Goal: Task Accomplishment & Management: Manage account settings

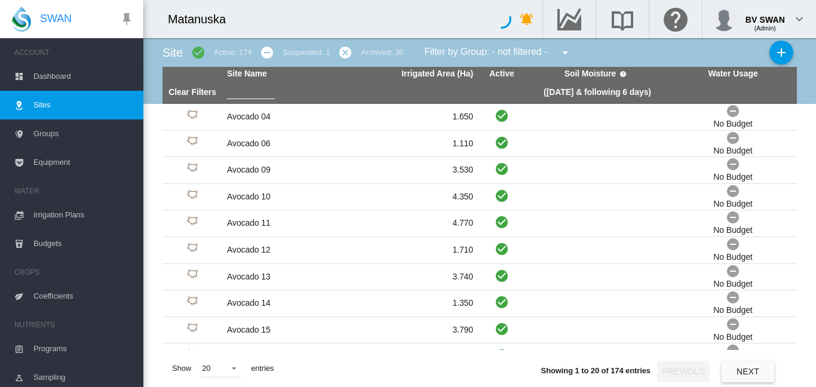
click at [244, 91] on input "text" at bounding box center [251, 90] width 48 height 18
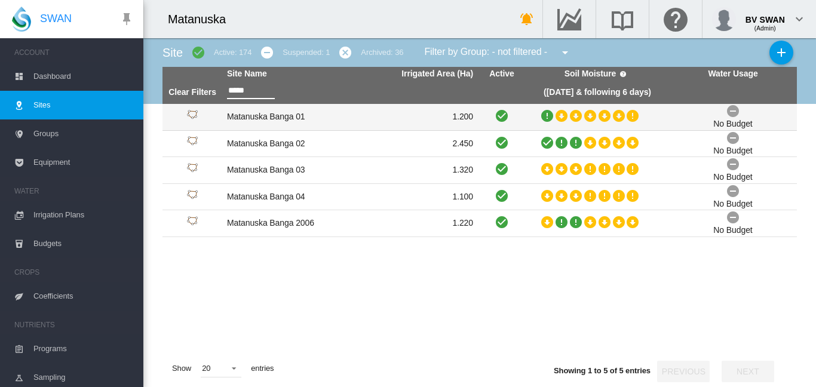
type input "*****"
click at [285, 115] on td "Matanuska Banga 01" at bounding box center [286, 117] width 128 height 26
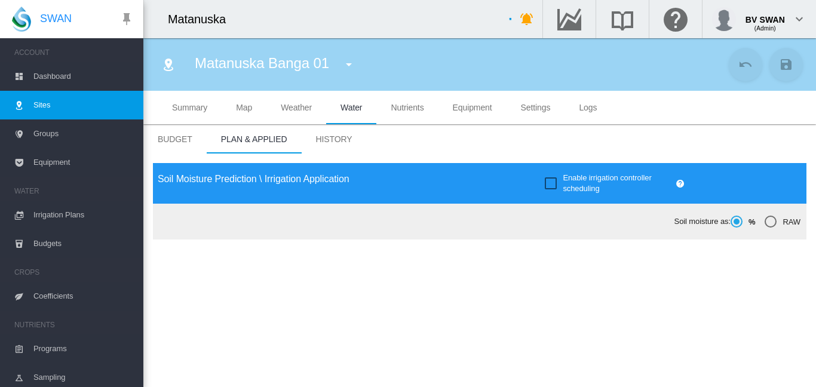
type input "**********"
type input "*****"
type input "*********"
type input "********"
type input "***"
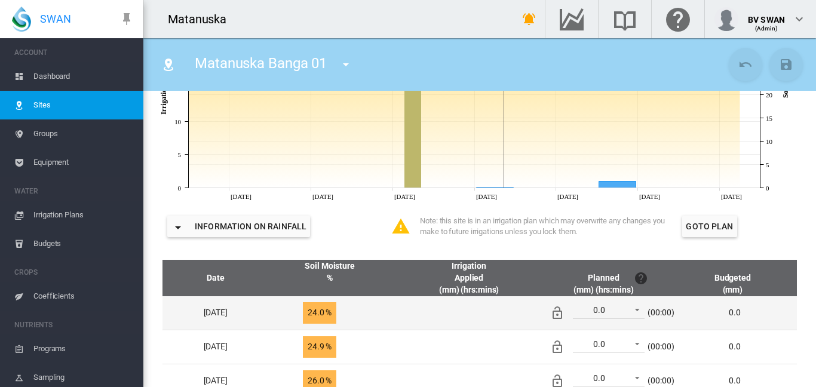
scroll to position [418, 0]
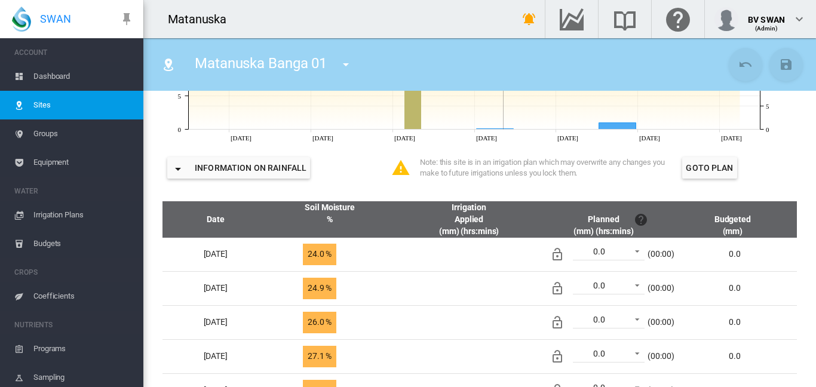
click at [348, 61] on md-icon "icon-menu-down" at bounding box center [346, 64] width 14 height 14
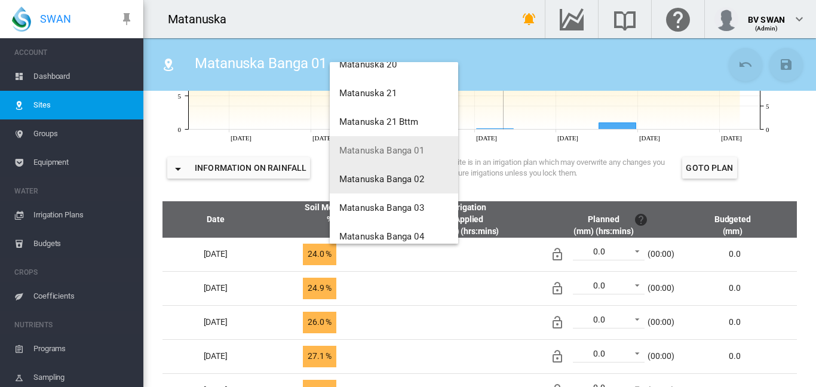
scroll to position [2084, 0]
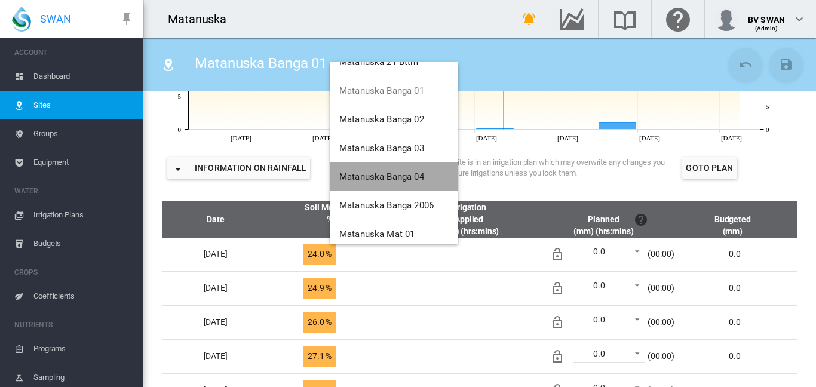
click at [381, 164] on button "Matanuska Banga 04" at bounding box center [394, 176] width 128 height 29
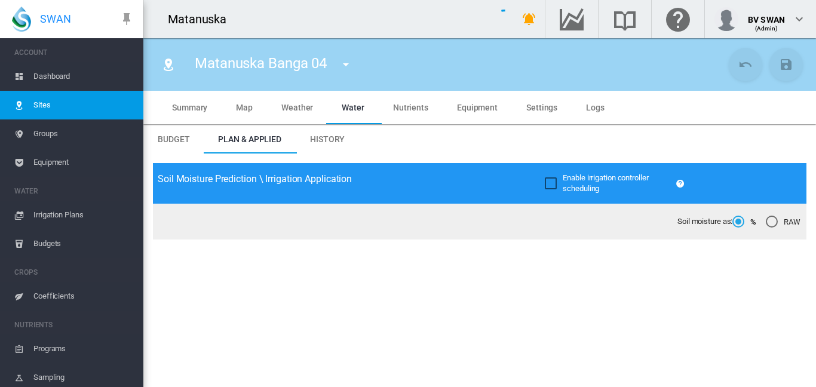
type input "**********"
type input "*********"
type input "********"
type input "***"
type input "****"
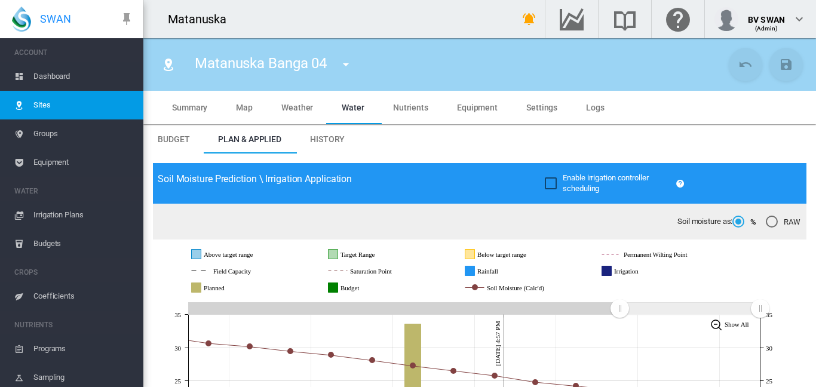
scroll to position [60, 0]
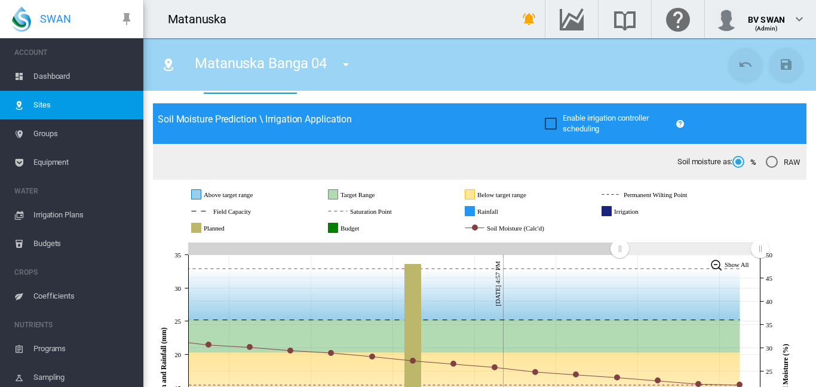
click at [50, 158] on span "Equipment" at bounding box center [83, 162] width 100 height 29
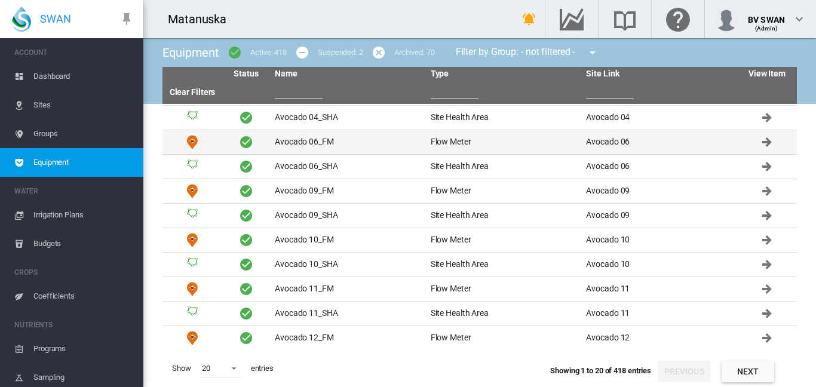
scroll to position [244, 0]
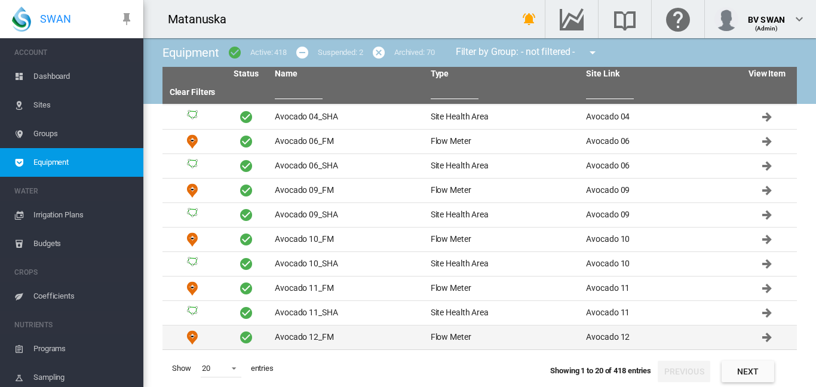
click at [418, 332] on td "Avocado 12_FM" at bounding box center [348, 338] width 156 height 24
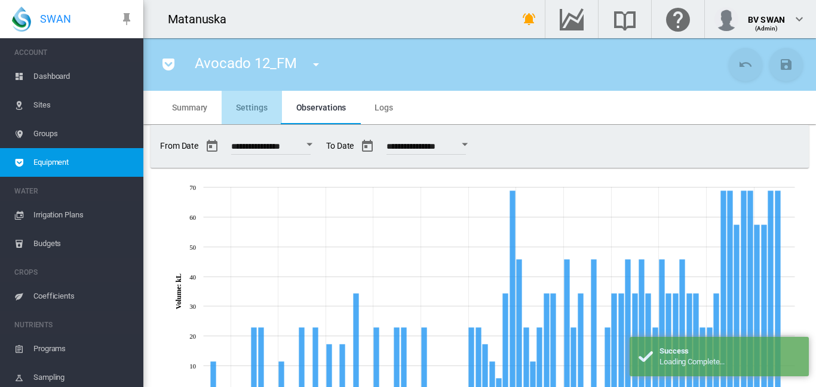
click at [263, 112] on md-tab-item "Settings" at bounding box center [252, 107] width 60 height 33
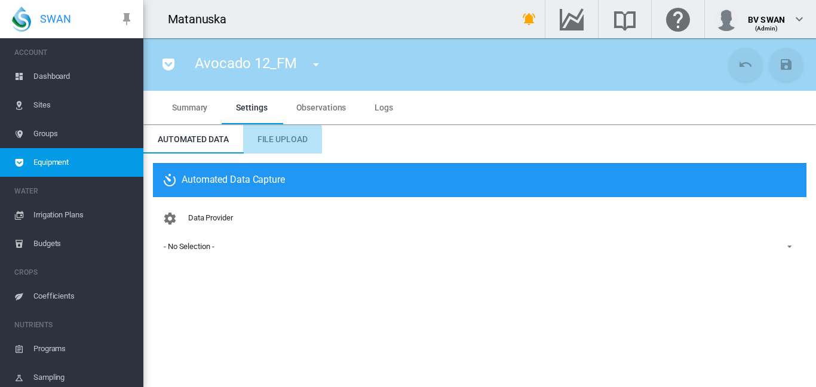
click at [277, 143] on span "File Upload" at bounding box center [282, 139] width 50 height 10
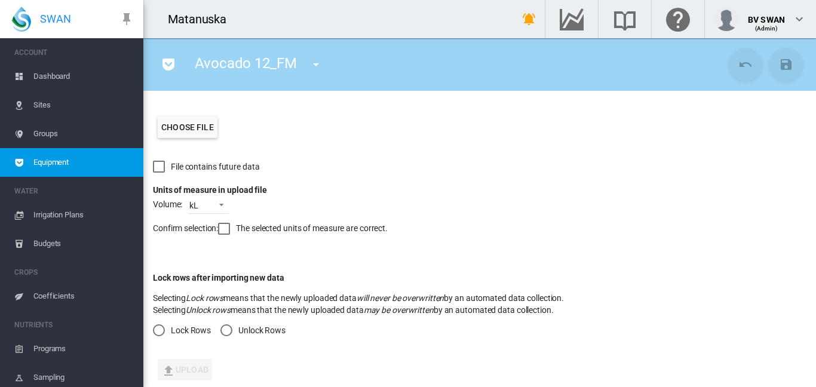
scroll to position [238, 0]
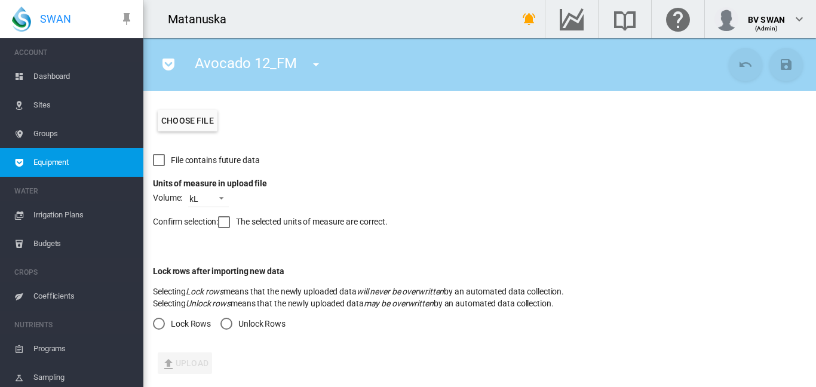
click at [224, 324] on div "Unlock Rows" at bounding box center [226, 324] width 12 height 12
click at [228, 221] on div at bounding box center [224, 222] width 12 height 12
click at [186, 120] on label "Choose file" at bounding box center [188, 121] width 60 height 22
click at [0, 0] on input "Choose file" at bounding box center [0, 0] width 0 height 0
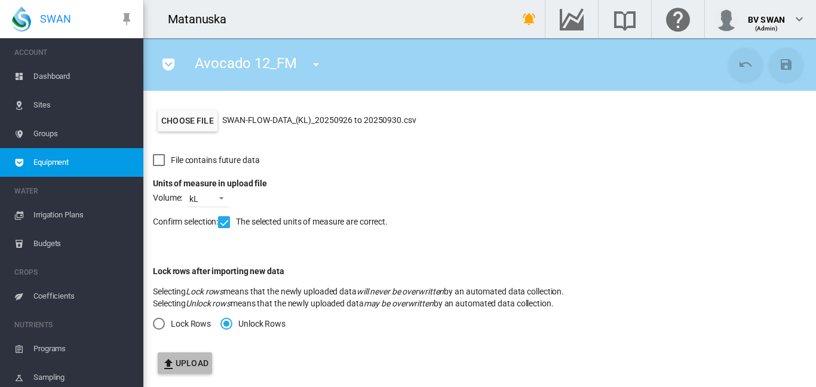
click at [182, 361] on button "Upload" at bounding box center [185, 363] width 54 height 22
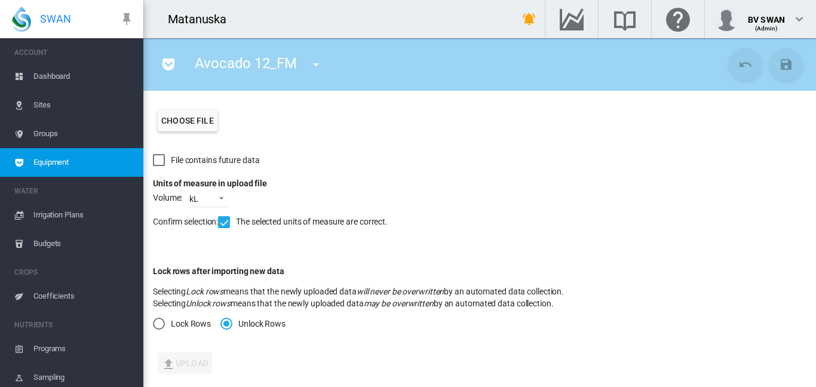
click at [186, 125] on label "Choose file" at bounding box center [188, 121] width 60 height 22
click at [0, 0] on input "Choose file" at bounding box center [0, 0] width 0 height 0
click at [53, 104] on span "Sites" at bounding box center [83, 105] width 100 height 29
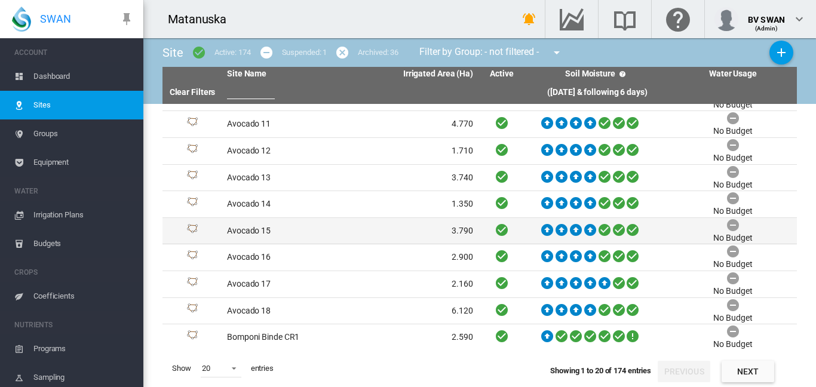
scroll to position [48, 0]
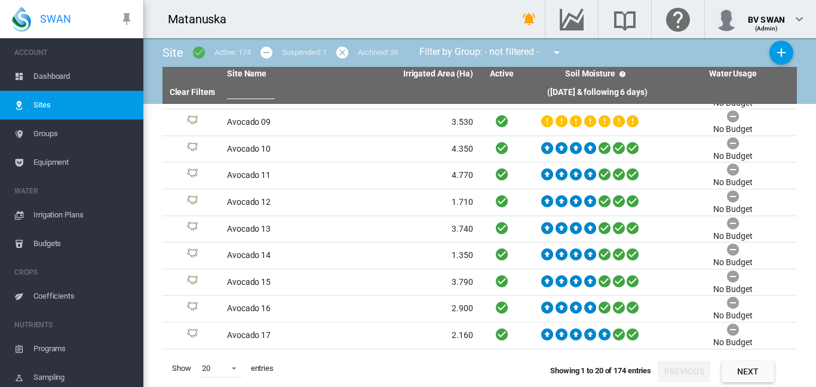
click at [45, 136] on span "Groups" at bounding box center [83, 133] width 100 height 29
click at [54, 73] on span "Dashboard" at bounding box center [83, 76] width 100 height 29
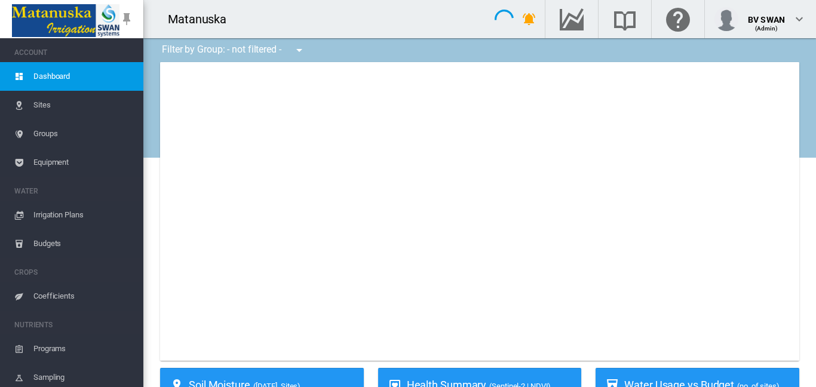
click at [79, 101] on span "Sites" at bounding box center [83, 105] width 100 height 29
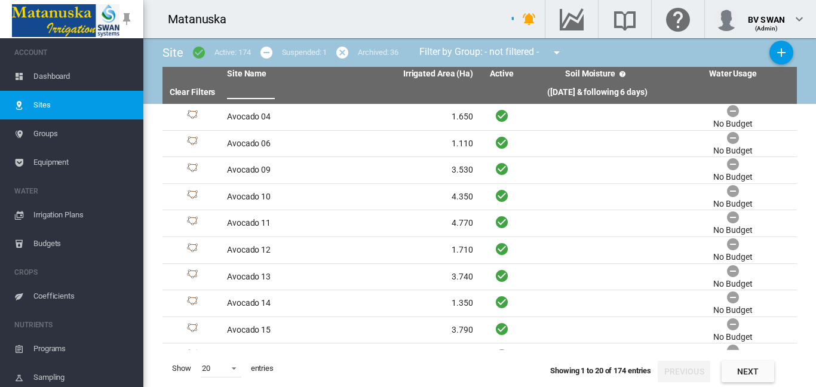
click at [251, 88] on input "text" at bounding box center [251, 90] width 48 height 18
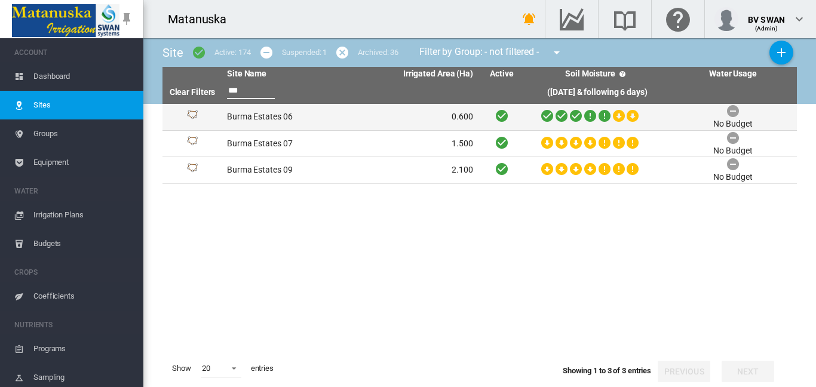
type input "***"
click at [240, 111] on td "Burma Estates 06" at bounding box center [286, 117] width 128 height 26
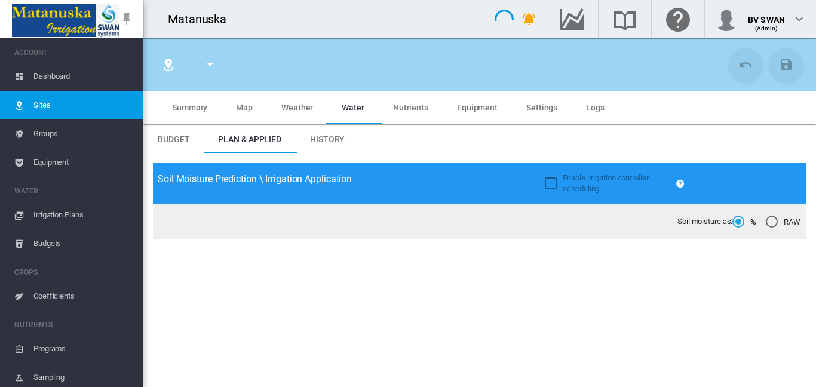
type input "**********"
type input "*****"
type input "*********"
type input "********"
type input "***"
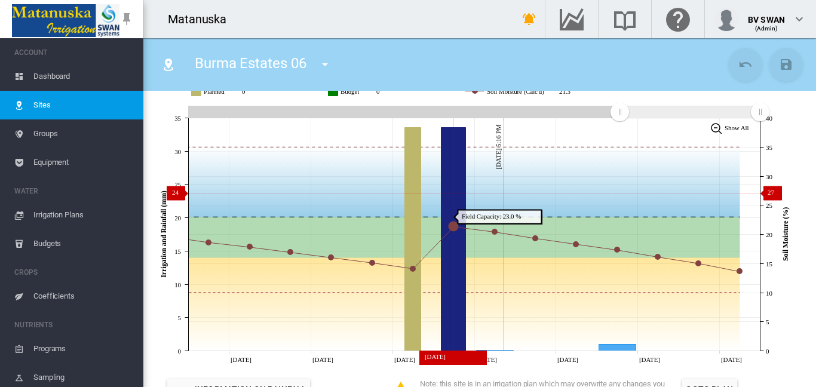
scroll to position [179, 0]
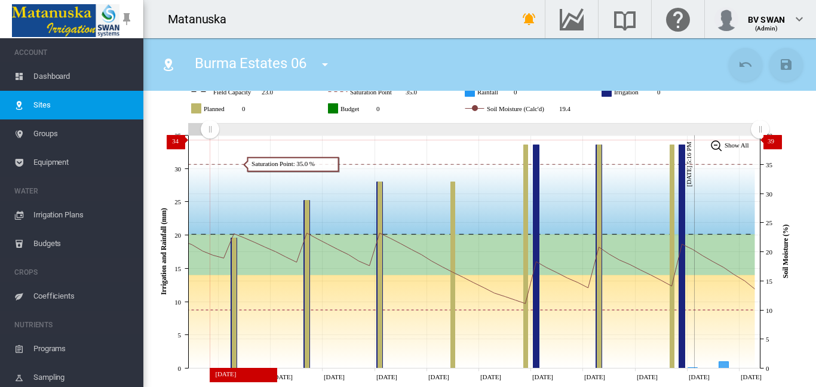
drag, startPoint x: 615, startPoint y: 127, endPoint x: 204, endPoint y: 140, distance: 411.2
click at [204, 140] on icon "JavaScript chart by amCharts 3.21.15 Aug 17 Aug 22 Aug 27 Sep 01 Sep 06 Sep 11 …" at bounding box center [475, 251] width 645 height 263
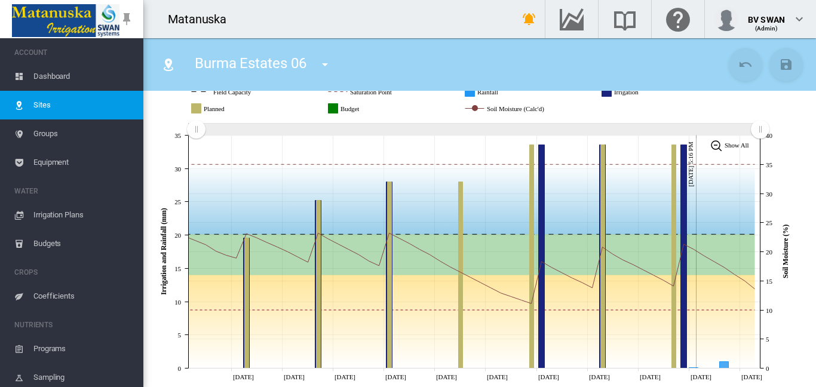
drag, startPoint x: 206, startPoint y: 129, endPoint x: 196, endPoint y: 129, distance: 10.2
click at [196, 129] on rect "Zoom chart using cursor arrows" at bounding box center [196, 130] width 15 height 12
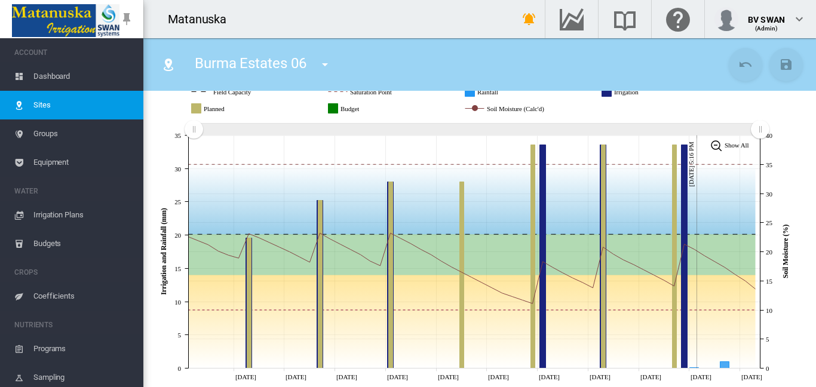
click at [194, 131] on rect "Zoom chart using cursor arrows" at bounding box center [194, 130] width 15 height 12
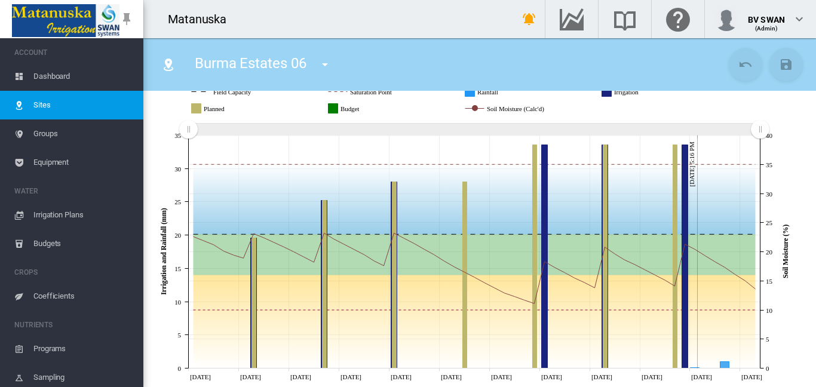
drag, startPoint x: 172, startPoint y: 133, endPoint x: 162, endPoint y: 133, distance: 10.2
click at [162, 133] on icon "JavaScript chart by amCharts 3.21.15 Aug 12 Aug 17 Aug 22 Aug 27 Sep 01 Sep 06 …" at bounding box center [475, 251] width 645 height 263
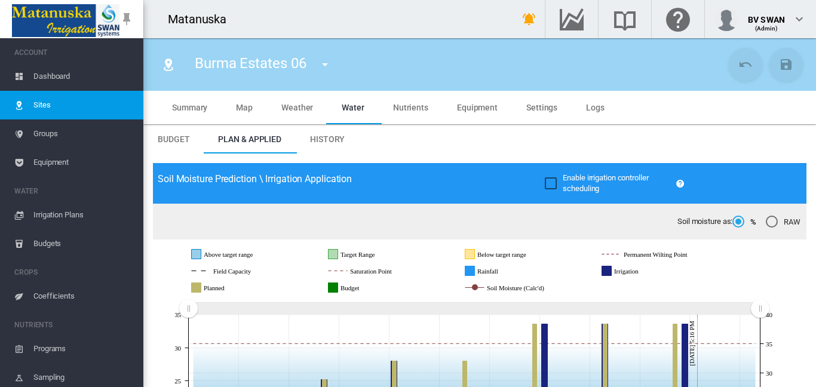
scroll to position [179, 0]
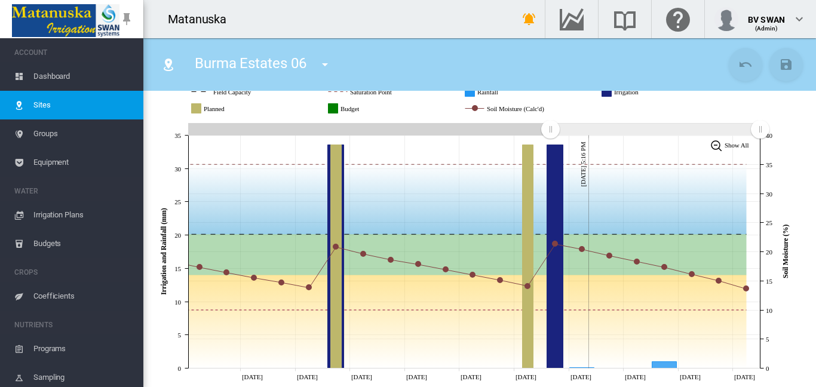
drag, startPoint x: 195, startPoint y: 131, endPoint x: 534, endPoint y: 127, distance: 338.7
click at [544, 127] on rect "Zoom chart using cursor arrows" at bounding box center [551, 130] width 15 height 12
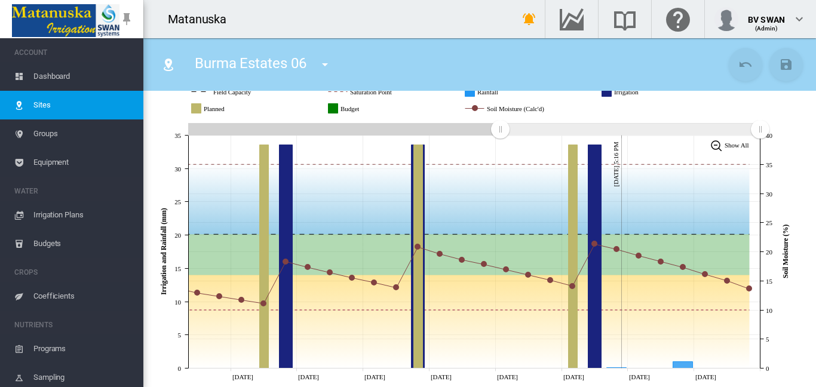
drag, startPoint x: 548, startPoint y: 130, endPoint x: 500, endPoint y: 131, distance: 47.8
click at [500, 131] on rect "Zoom chart using cursor arrows" at bounding box center [500, 130] width 15 height 12
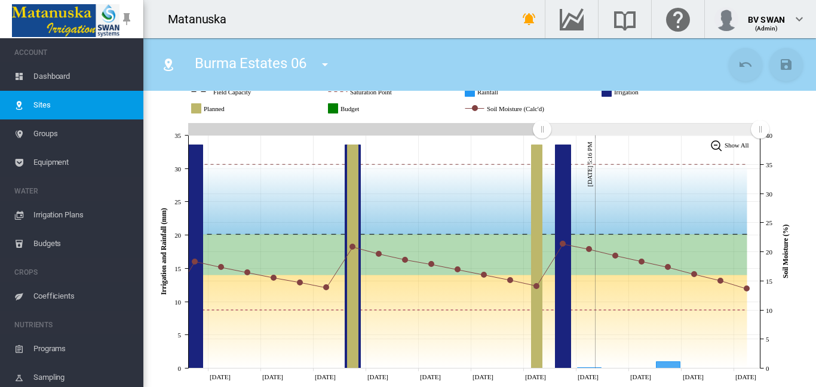
drag, startPoint x: 495, startPoint y: 127, endPoint x: 542, endPoint y: 128, distance: 46.6
click at [542, 128] on rect "Zoom chart using cursor arrows" at bounding box center [542, 130] width 15 height 12
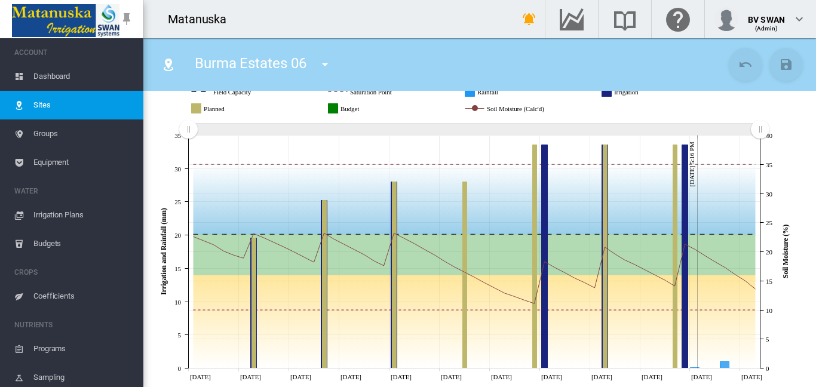
drag, startPoint x: 544, startPoint y: 130, endPoint x: 186, endPoint y: 128, distance: 357.8
click at [186, 128] on rect "Zoom chart using cursor arrows" at bounding box center [189, 130] width 15 height 12
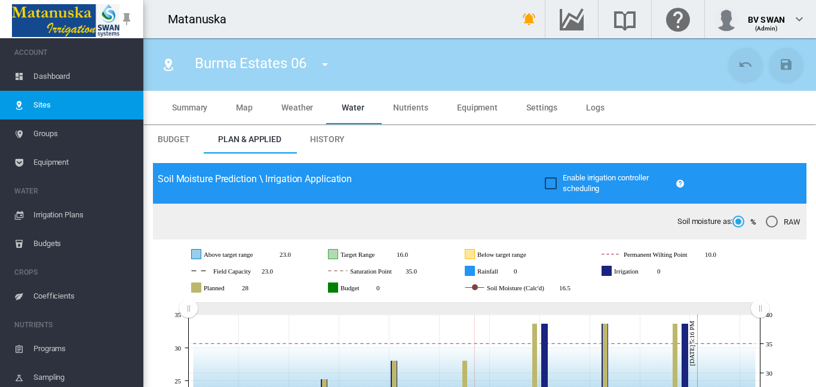
scroll to position [179, 0]
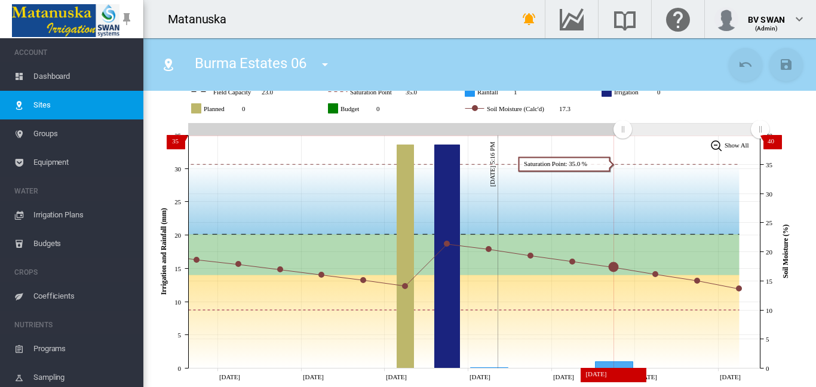
drag, startPoint x: 189, startPoint y: 128, endPoint x: 622, endPoint y: 135, distance: 433.2
click at [622, 135] on rect "Zoom chart using cursor arrows" at bounding box center [623, 130] width 15 height 12
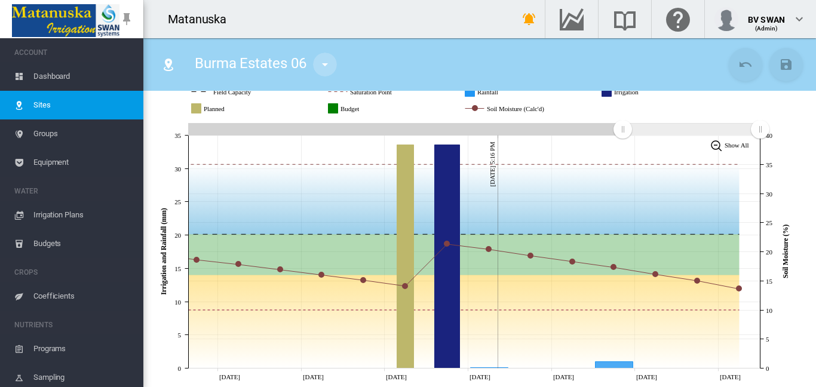
click at [324, 64] on md-icon "icon-menu-down" at bounding box center [325, 64] width 14 height 14
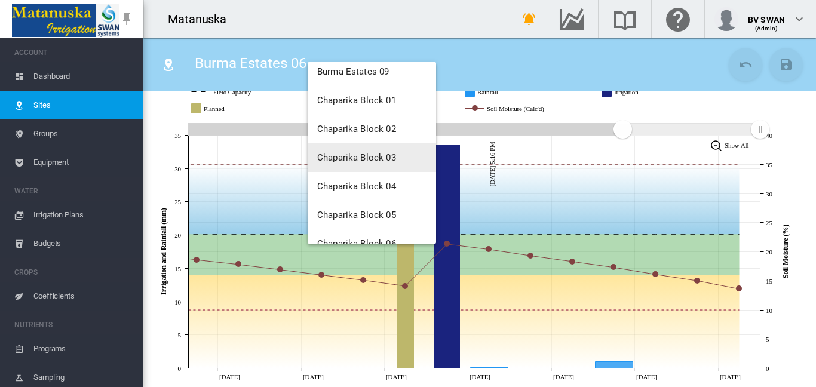
scroll to position [896, 0]
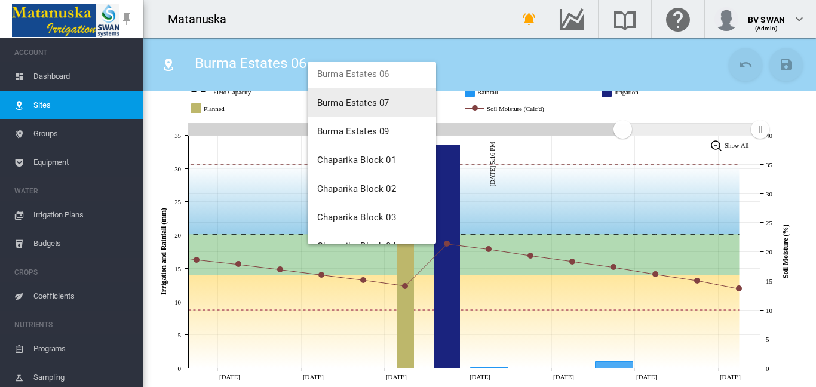
click at [363, 106] on span "Burma Estates 07" at bounding box center [353, 102] width 72 height 11
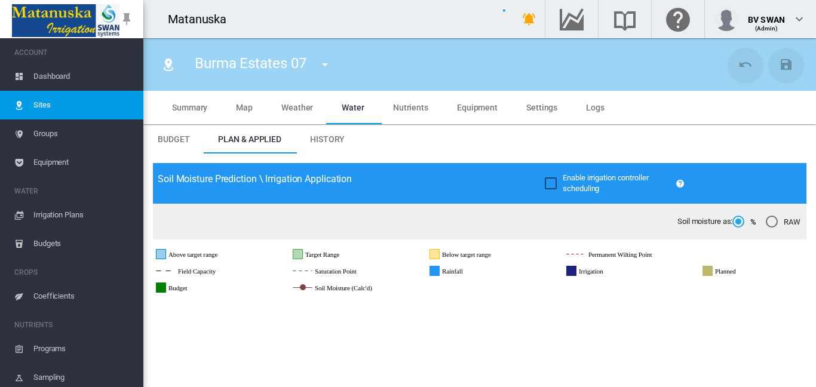
type input "**********"
type input "*****"
type input "*********"
type input "********"
type input "***"
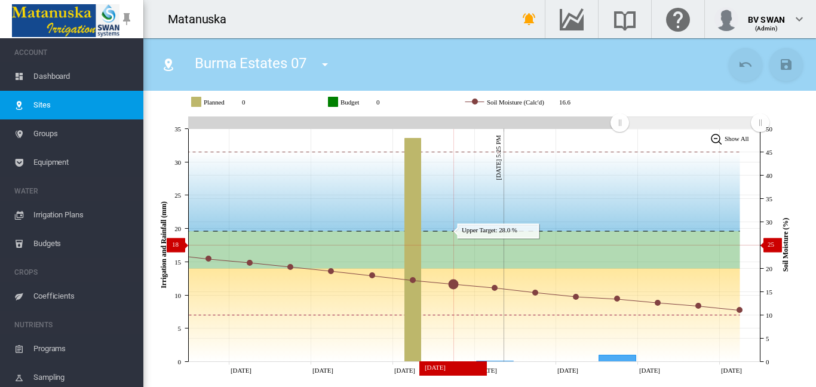
scroll to position [179, 0]
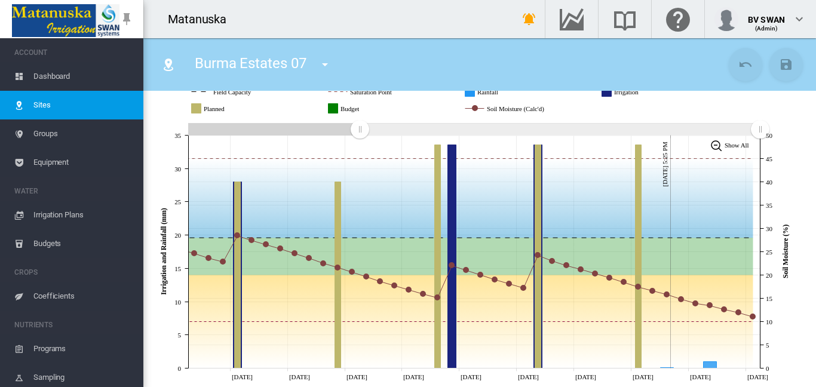
drag, startPoint x: 613, startPoint y: 130, endPoint x: 360, endPoint y: 134, distance: 253.3
click at [360, 134] on rect "Zoom chart using cursor arrows" at bounding box center [360, 130] width 15 height 12
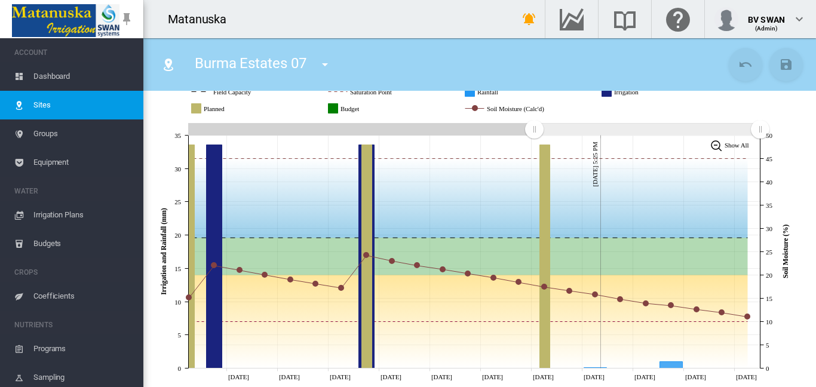
drag, startPoint x: 362, startPoint y: 128, endPoint x: 534, endPoint y: 133, distance: 172.1
click at [534, 133] on rect "Zoom chart using cursor arrows" at bounding box center [534, 130] width 15 height 12
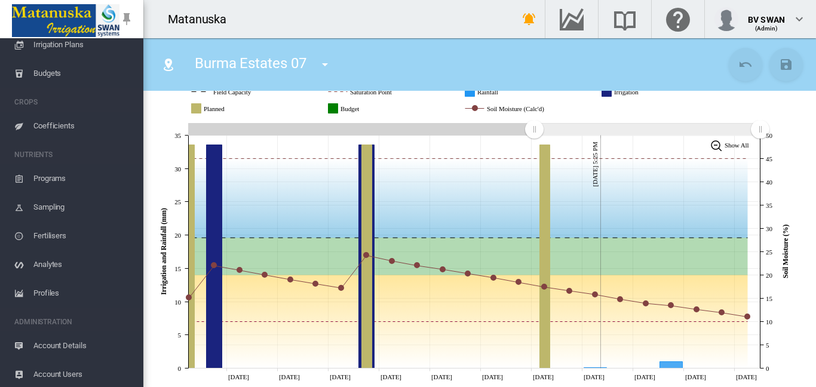
scroll to position [172, 0]
click at [57, 122] on span "Coefficients" at bounding box center [83, 124] width 100 height 29
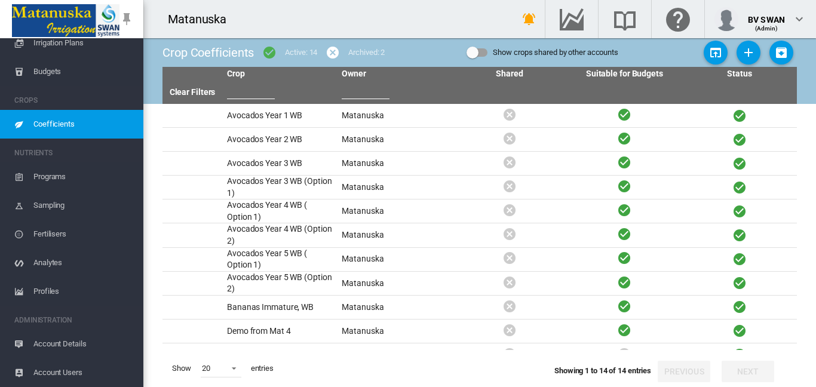
click at [56, 204] on span "Sampling" at bounding box center [83, 205] width 100 height 29
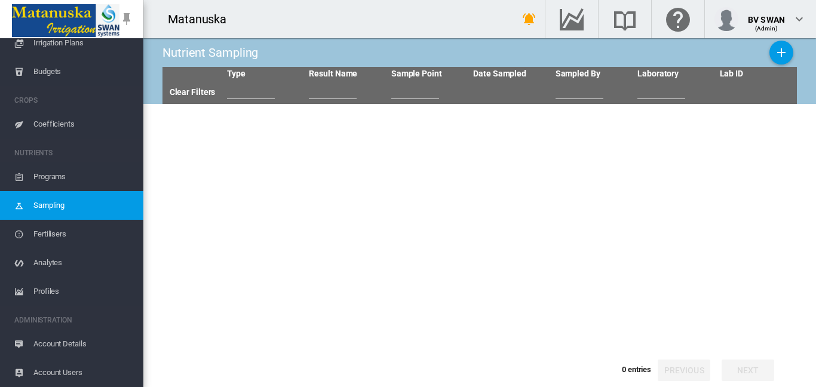
click at [41, 290] on span "Profiles" at bounding box center [83, 291] width 100 height 29
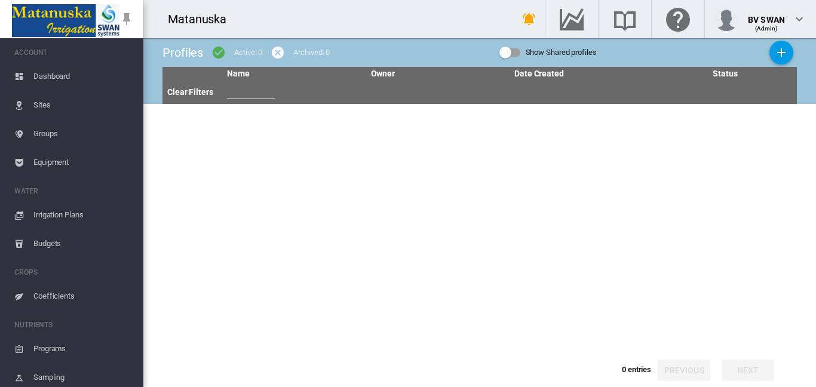
click at [45, 133] on span "Groups" at bounding box center [83, 133] width 100 height 29
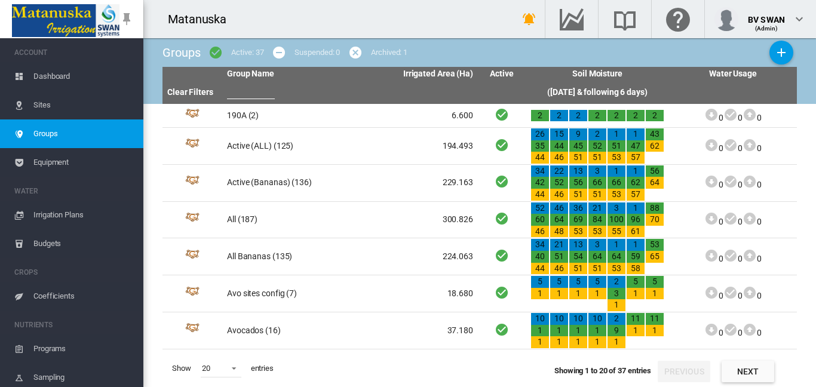
click at [66, 77] on span "Dashboard" at bounding box center [83, 76] width 100 height 29
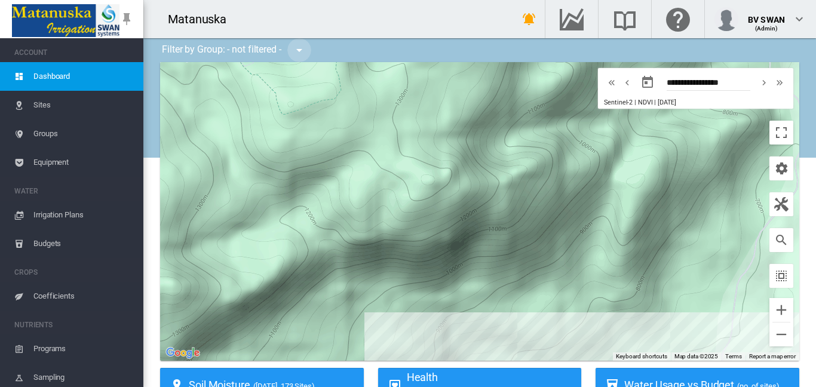
click at [301, 51] on md-icon "icon-menu-down" at bounding box center [299, 50] width 14 height 14
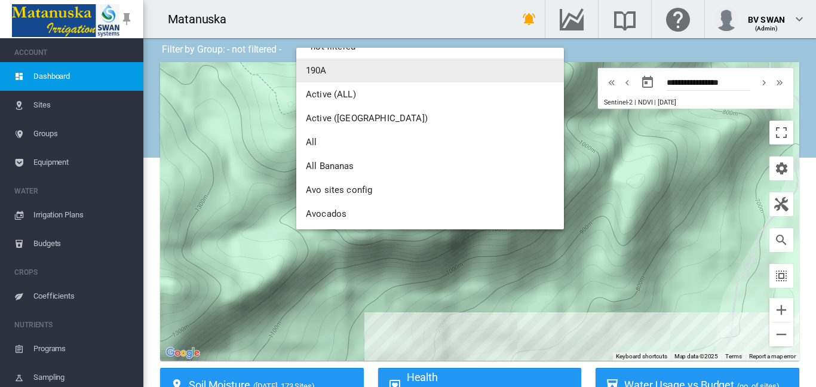
scroll to position [60, 0]
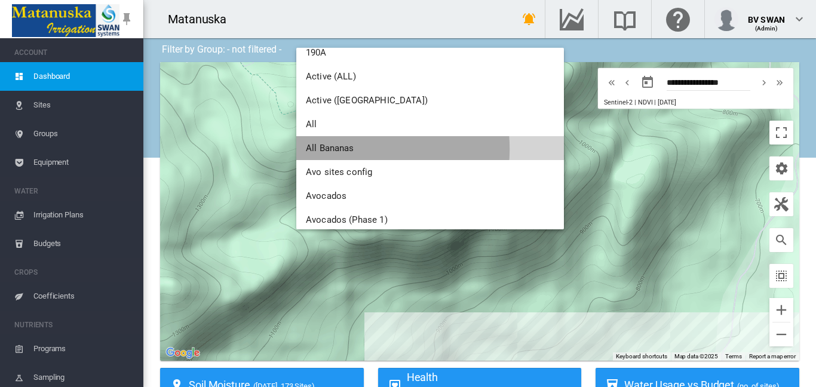
click at [341, 149] on span "All Bananas" at bounding box center [330, 148] width 48 height 11
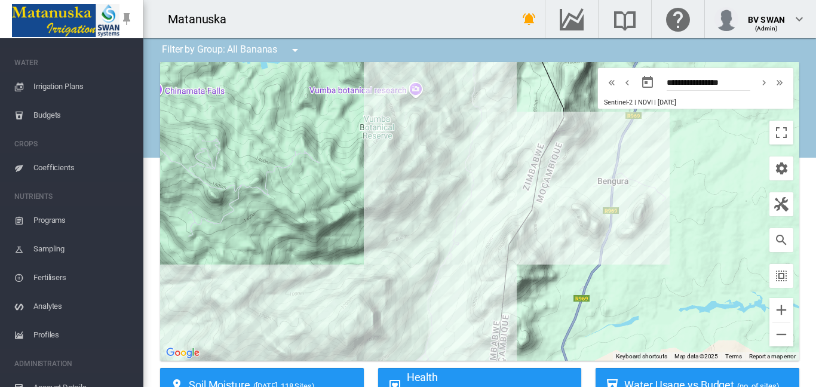
scroll to position [172, 0]
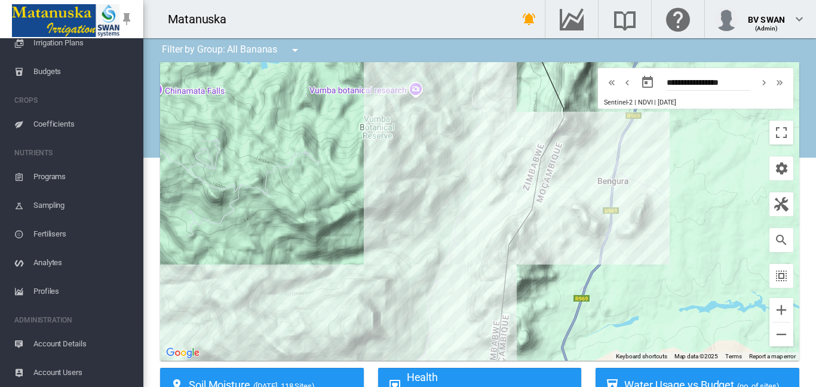
click at [53, 125] on span "Coefficients" at bounding box center [83, 124] width 100 height 29
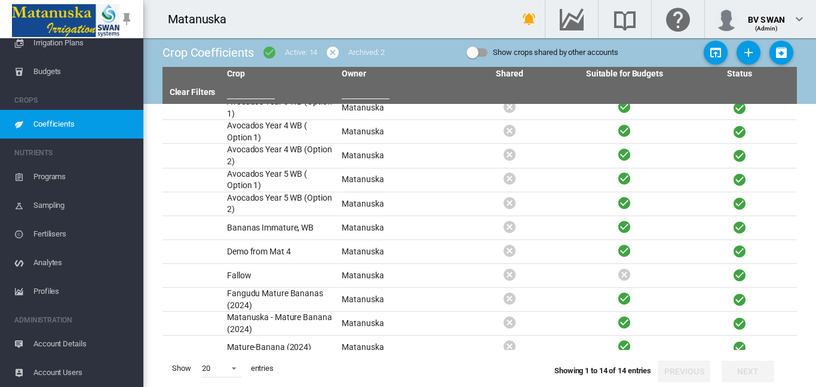
scroll to position [89, 0]
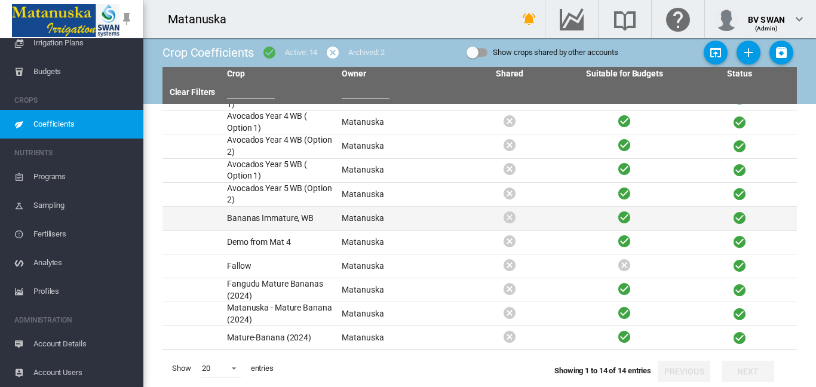
click at [320, 218] on td "Bananas Immature, WB" at bounding box center [279, 218] width 115 height 23
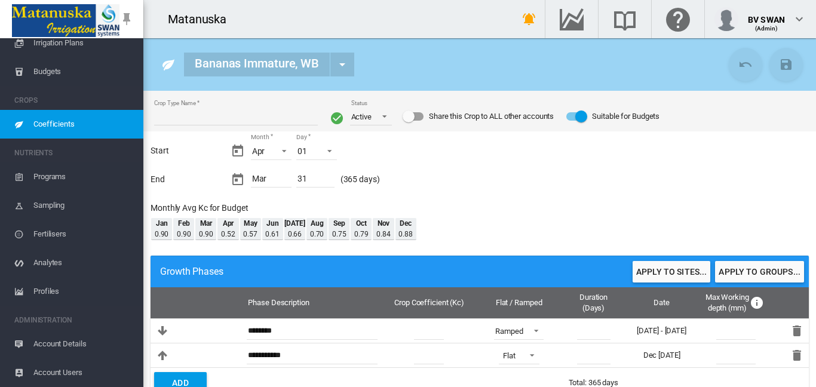
type input "**********"
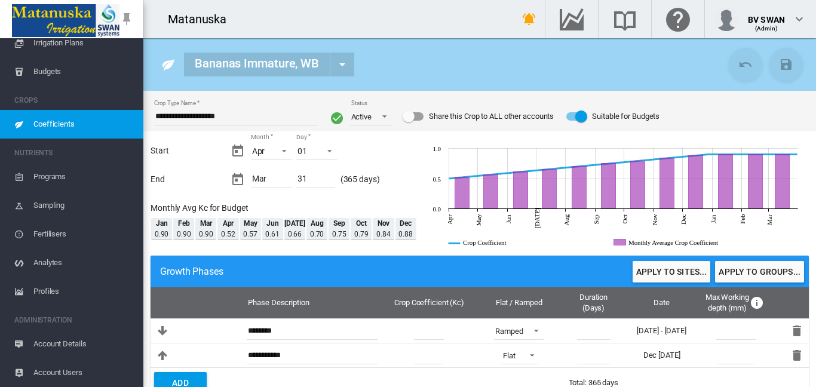
click at [62, 174] on span "Programs" at bounding box center [83, 176] width 100 height 29
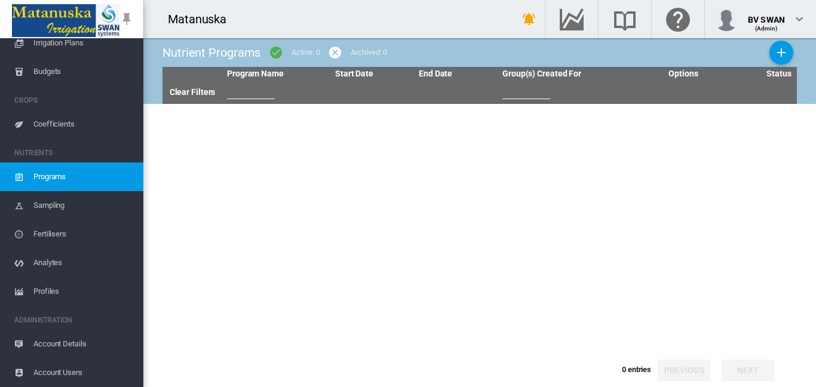
click at [60, 201] on span "Sampling" at bounding box center [83, 205] width 100 height 29
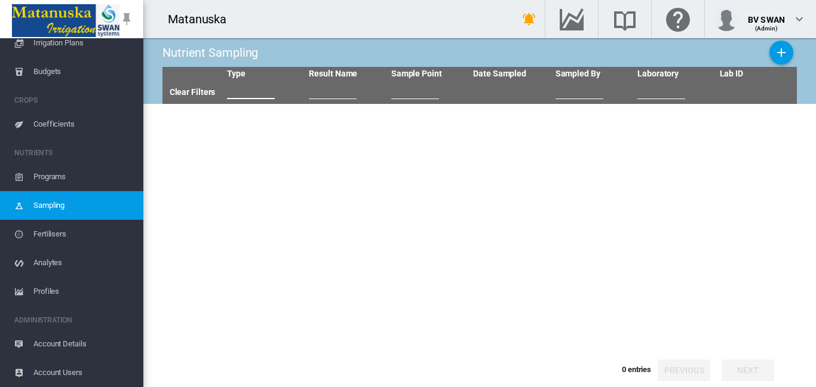
click at [256, 90] on input "text" at bounding box center [251, 90] width 48 height 18
click at [360, 44] on div "Nutrient Sampling" at bounding box center [479, 52] width 634 height 29
click at [49, 289] on span "Profiles" at bounding box center [83, 291] width 100 height 29
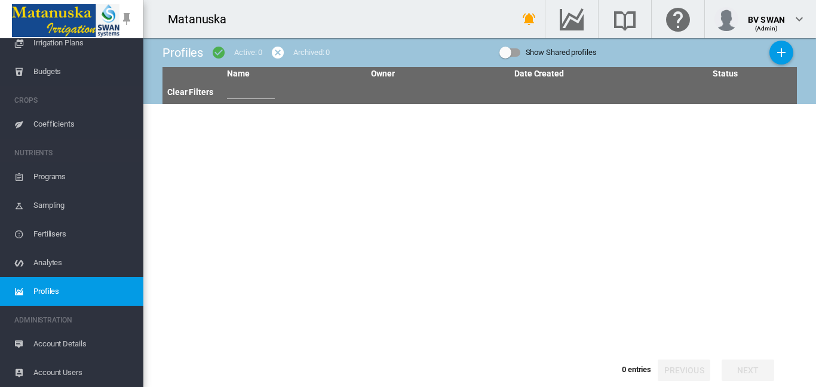
click at [72, 342] on span "Account Details" at bounding box center [83, 344] width 100 height 29
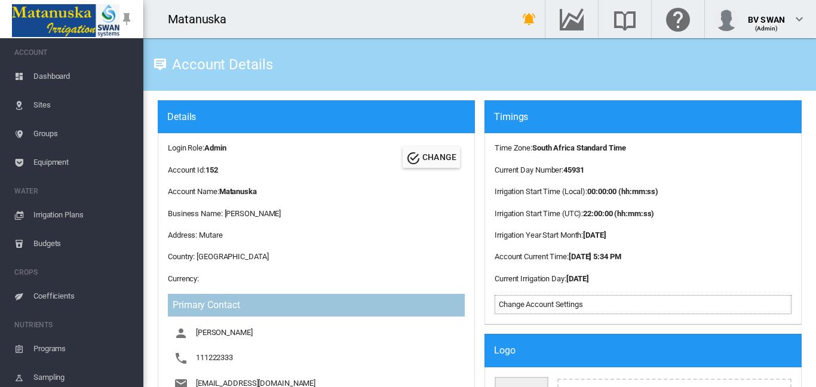
click at [43, 97] on span "Sites" at bounding box center [83, 105] width 100 height 29
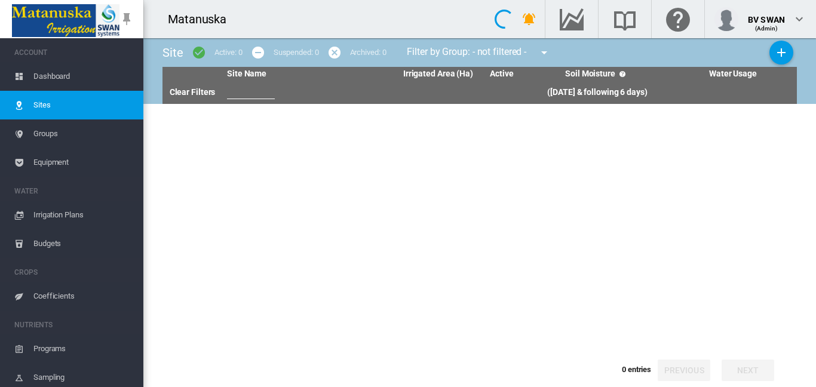
click at [47, 161] on span "Equipment" at bounding box center [83, 162] width 100 height 29
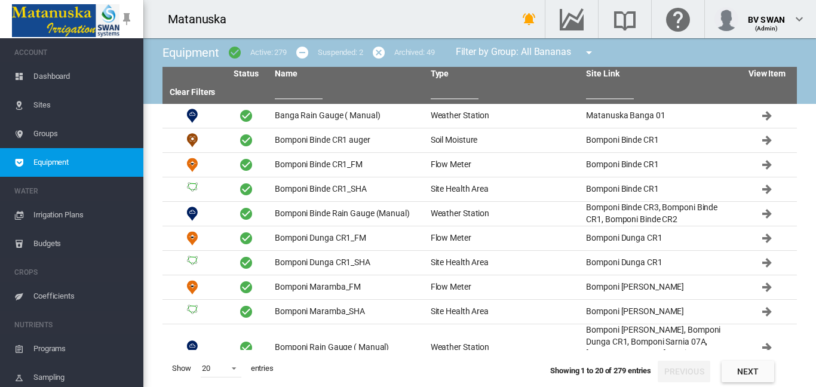
click at [278, 89] on input "text" at bounding box center [299, 90] width 48 height 18
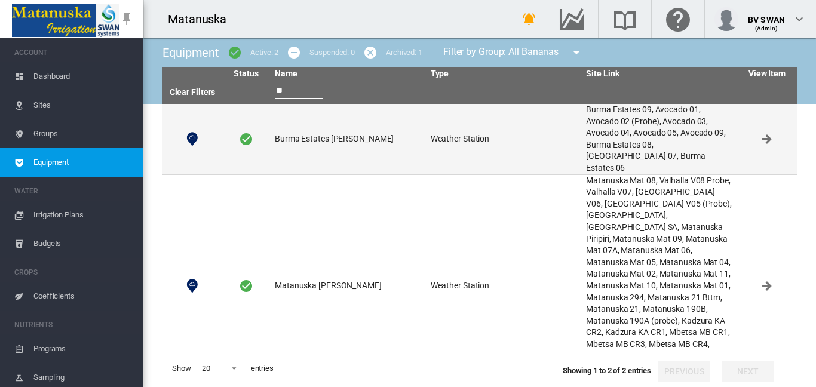
type input "**"
click at [275, 143] on td "Burma Estates [PERSON_NAME]" at bounding box center [348, 139] width 156 height 70
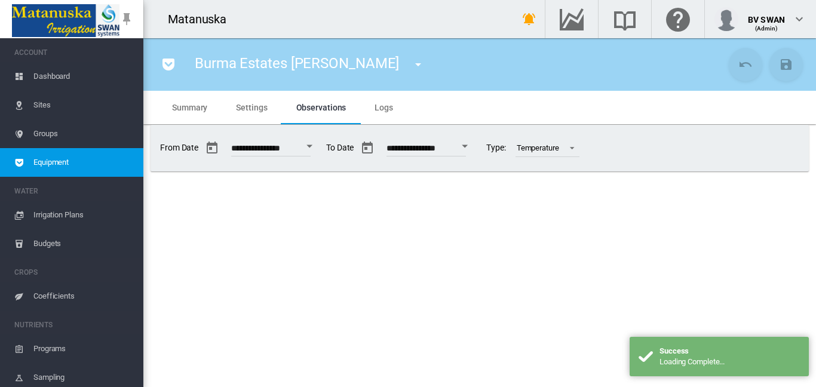
click at [247, 109] on span "Settings" at bounding box center [251, 108] width 31 height 10
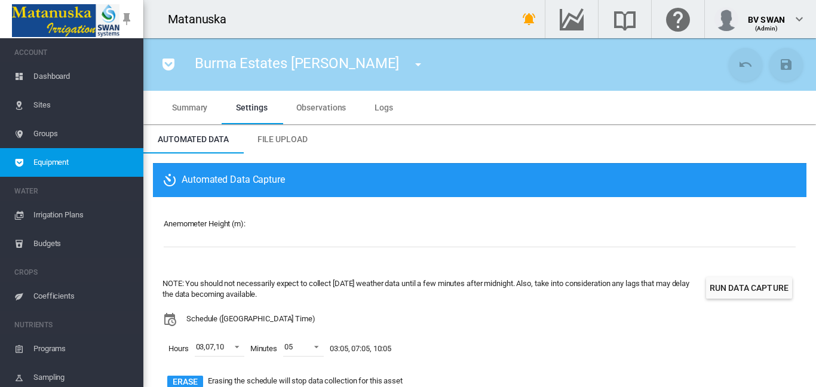
click at [316, 111] on span "Observations" at bounding box center [321, 108] width 50 height 10
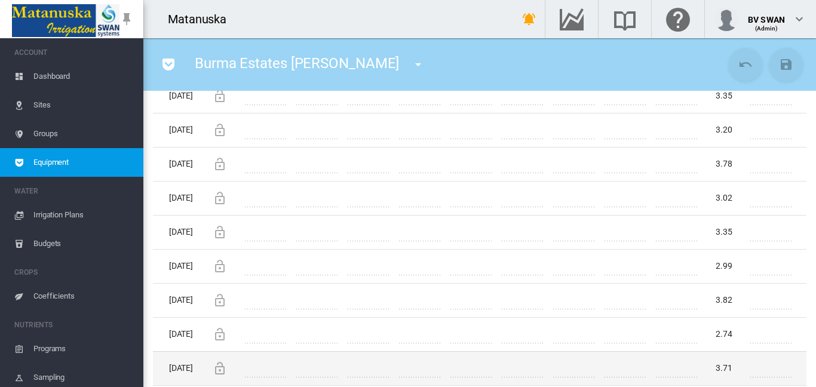
scroll to position [538, 0]
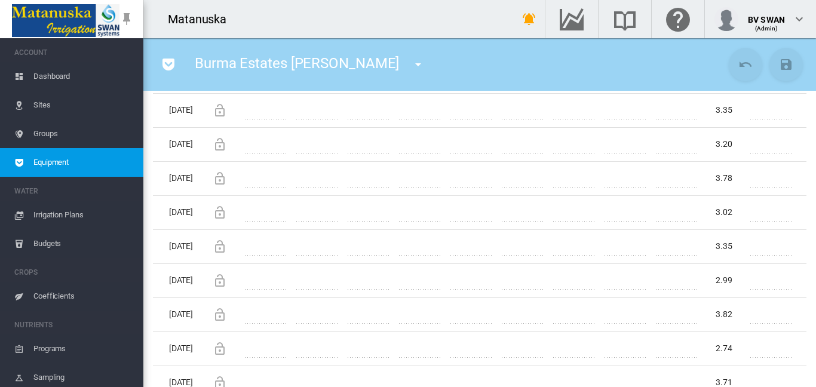
click at [42, 102] on span "Sites" at bounding box center [83, 105] width 100 height 29
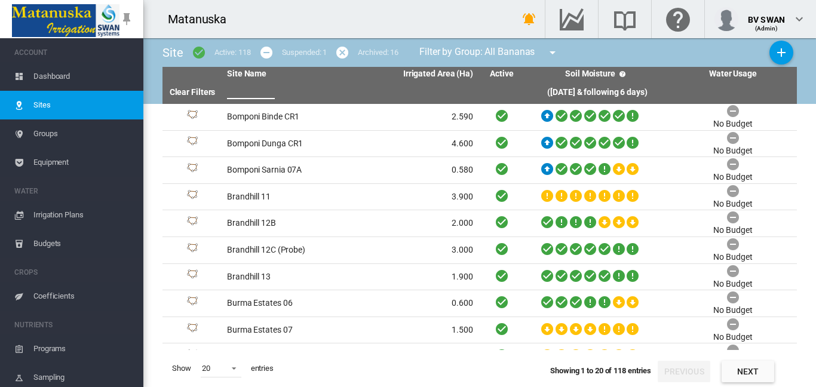
click at [236, 85] on input "text" at bounding box center [251, 90] width 48 height 18
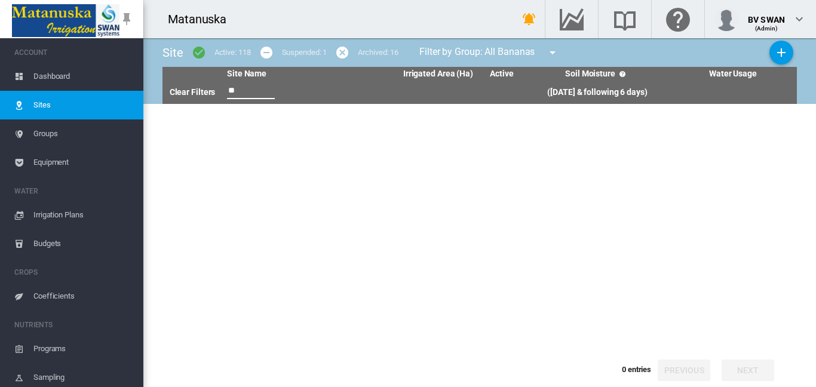
type input "**"
click at [554, 50] on md-icon "icon-menu-down" at bounding box center [552, 52] width 14 height 14
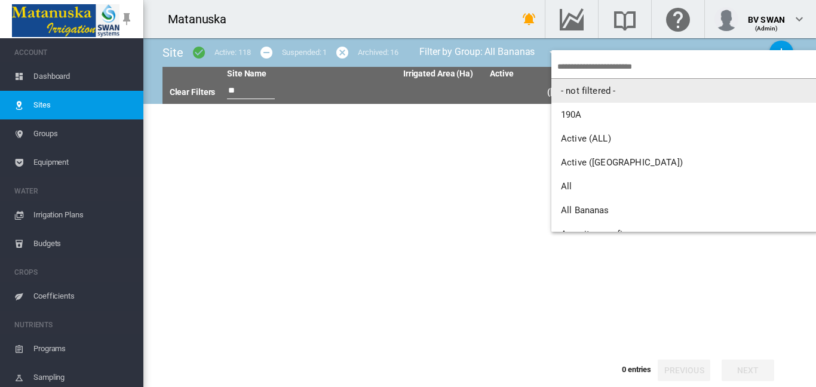
click at [587, 94] on span "- not filtered -" at bounding box center [588, 90] width 54 height 11
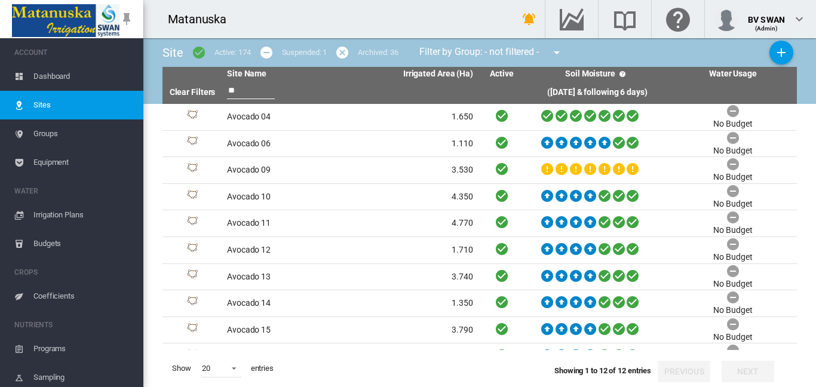
click at [47, 159] on span "Equipment" at bounding box center [83, 162] width 100 height 29
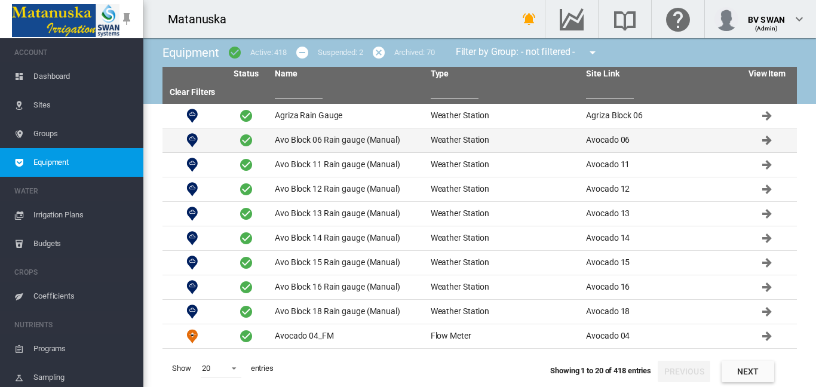
click at [323, 149] on td "Avo Block 06 Rain gauge (Manual)" at bounding box center [348, 140] width 156 height 24
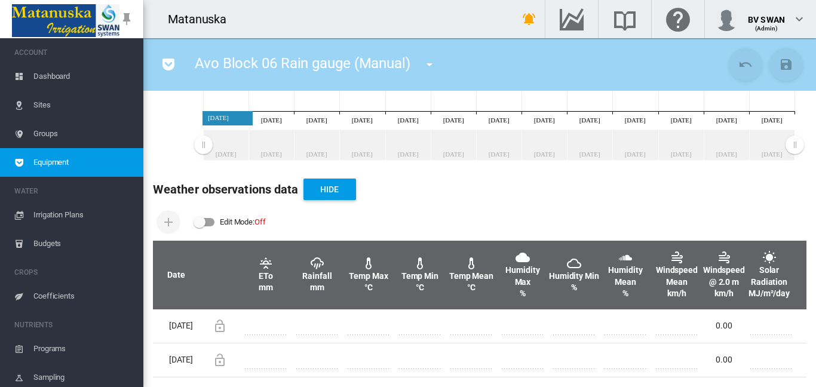
scroll to position [353, 0]
click at [211, 215] on div "Edit Mode: \a \a Off" at bounding box center [205, 222] width 22 height 14
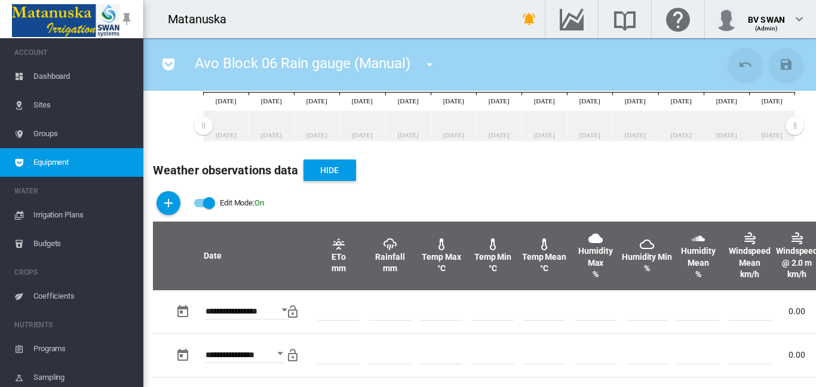
scroll to position [307, 0]
click at [175, 199] on md-icon "icon-plus" at bounding box center [168, 203] width 14 height 14
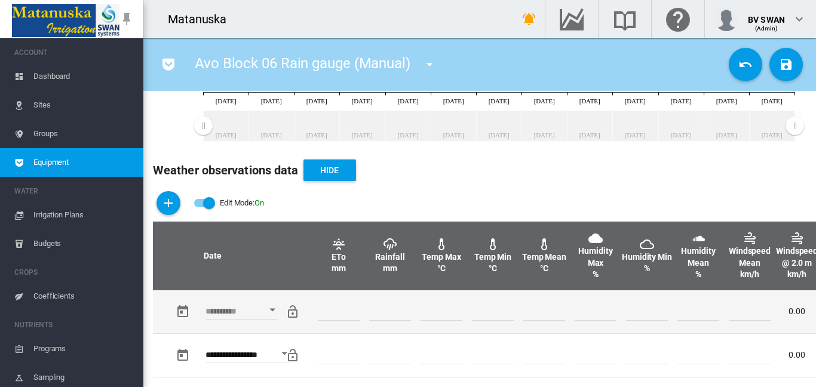
click at [269, 309] on div "Open calendar" at bounding box center [272, 309] width 6 height 3
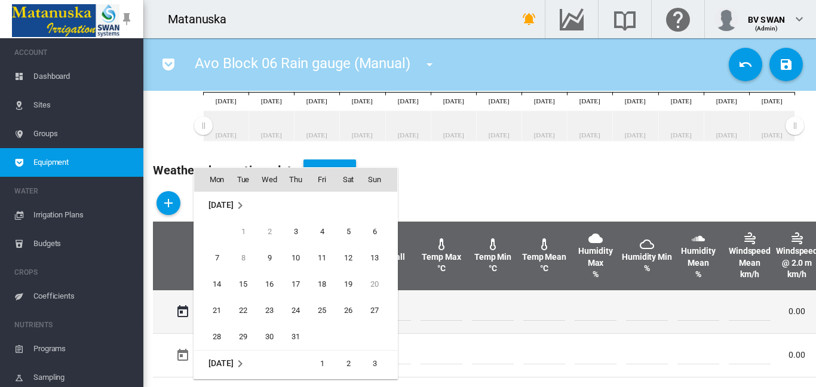
scroll to position [318, 0]
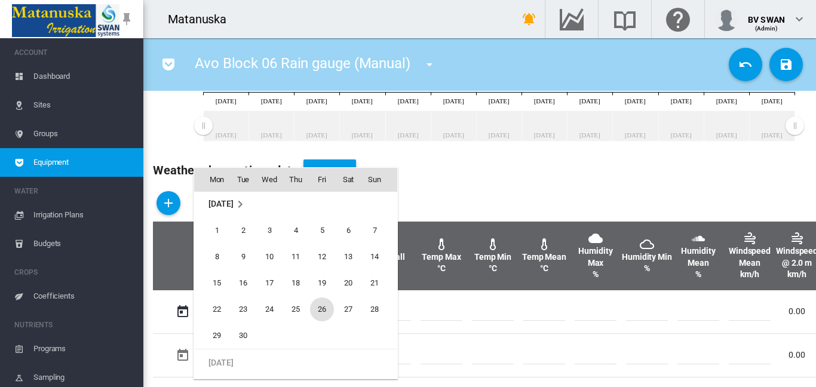
click at [323, 308] on span "26" at bounding box center [322, 309] width 24 height 24
type input "**********"
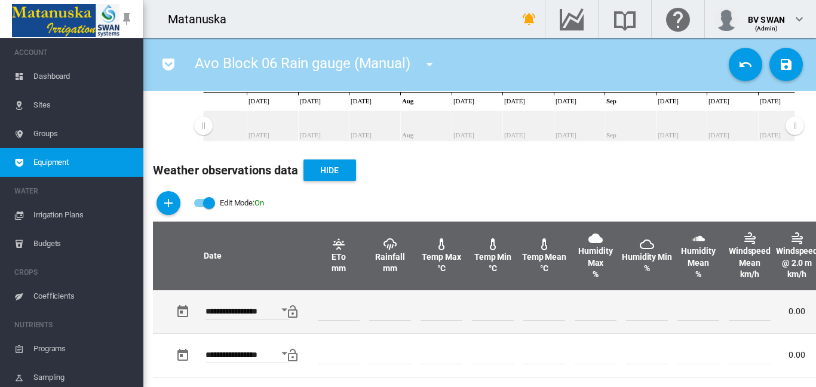
click at [379, 311] on input "number" at bounding box center [390, 312] width 42 height 18
type input "*"
click at [707, 311] on input "number" at bounding box center [698, 312] width 42 height 18
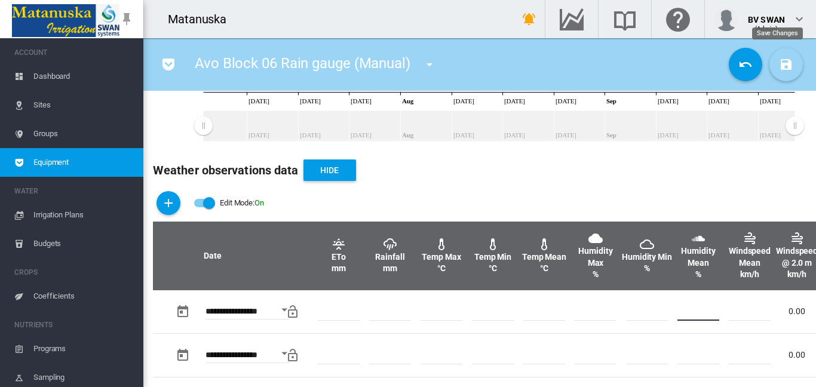
click at [781, 62] on md-icon "icon-content-save" at bounding box center [786, 64] width 14 height 14
click at [429, 66] on md-icon "icon-menu-down" at bounding box center [429, 64] width 14 height 14
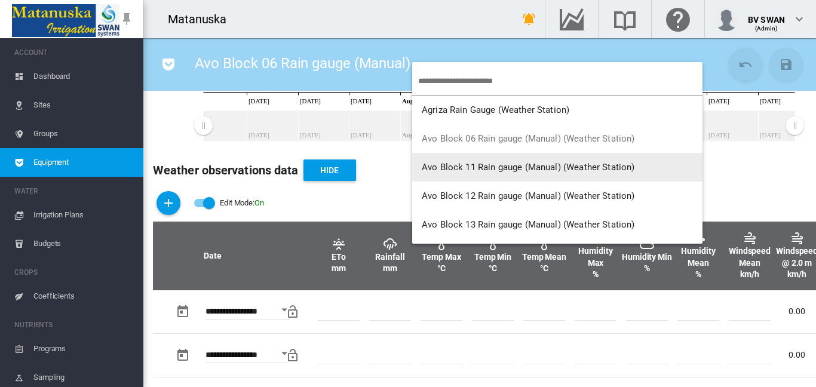
click at [456, 165] on span "Avo Block 11 Rain gauge (Manual) (Weather Station)" at bounding box center [528, 167] width 213 height 11
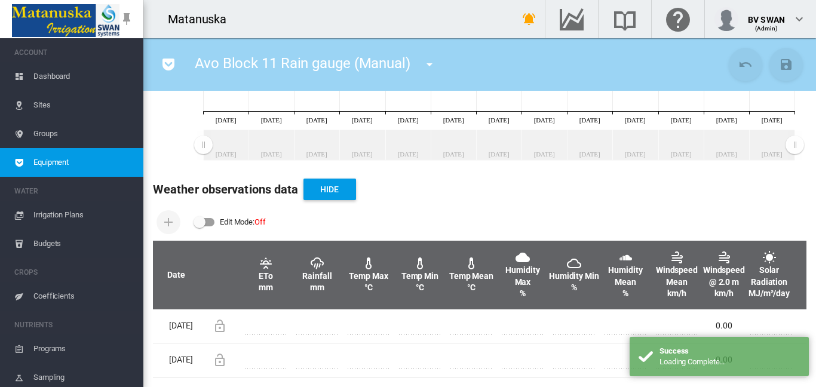
scroll to position [353, 0]
click at [206, 218] on div "Edit Mode: \a \a Off" at bounding box center [204, 222] width 20 height 8
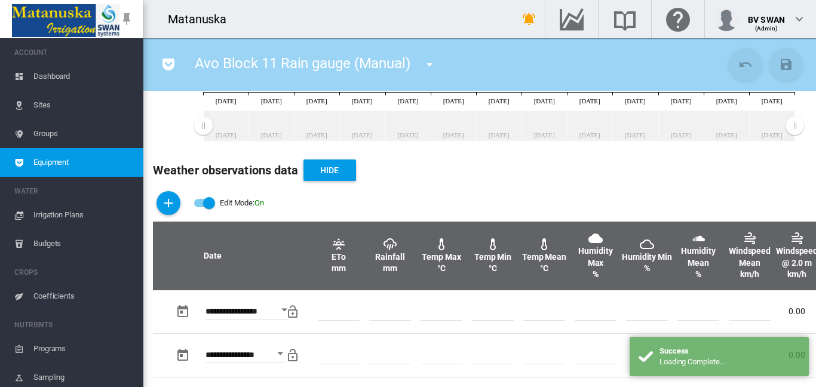
scroll to position [307, 0]
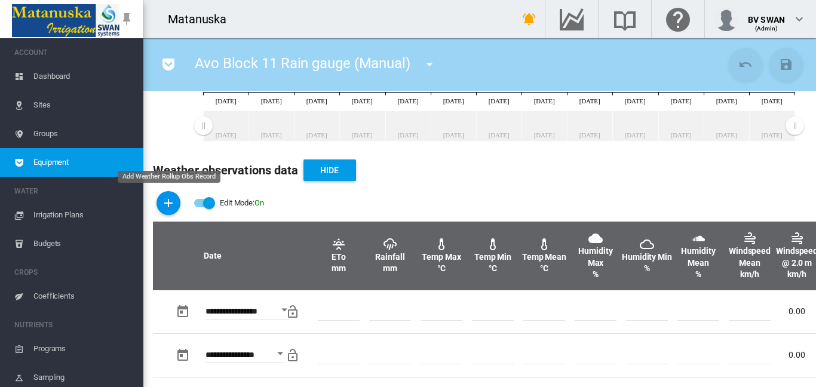
click at [162, 204] on md-icon "icon-plus" at bounding box center [168, 203] width 14 height 14
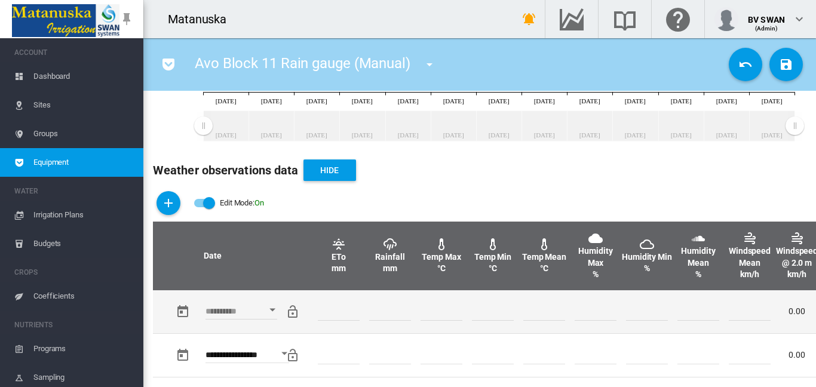
click at [272, 308] on div "Open calendar" at bounding box center [272, 309] width 6 height 3
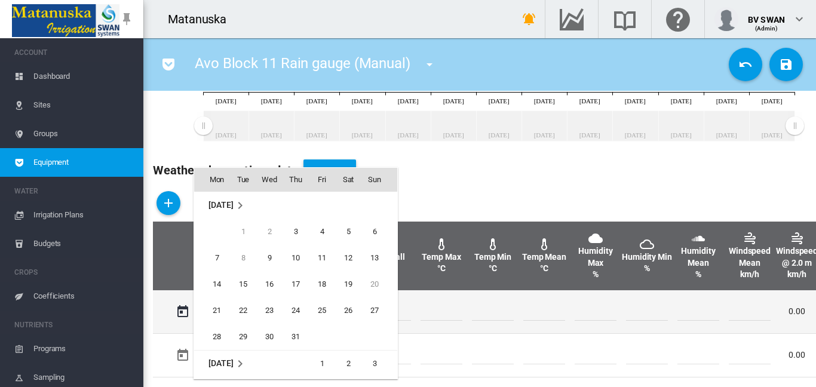
scroll to position [318, 0]
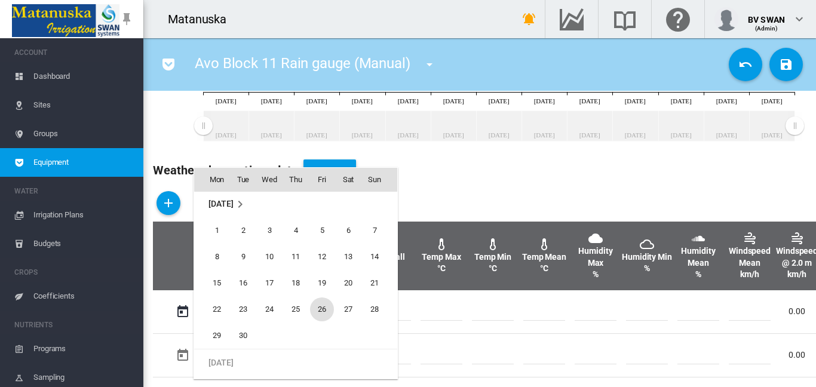
click at [322, 311] on span "26" at bounding box center [322, 309] width 24 height 24
type input "**********"
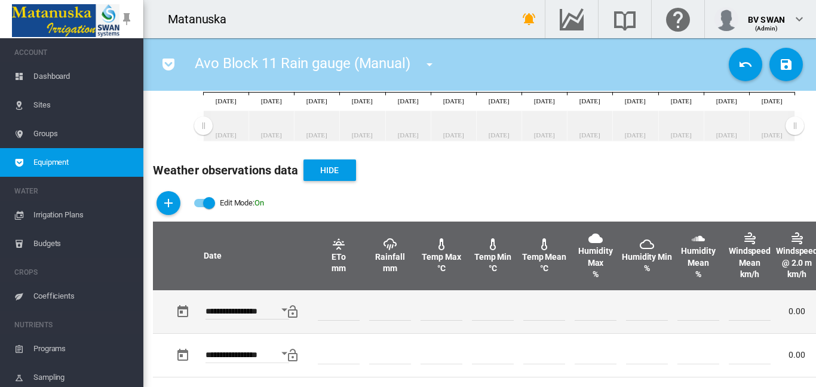
click at [379, 315] on input "number" at bounding box center [390, 312] width 42 height 18
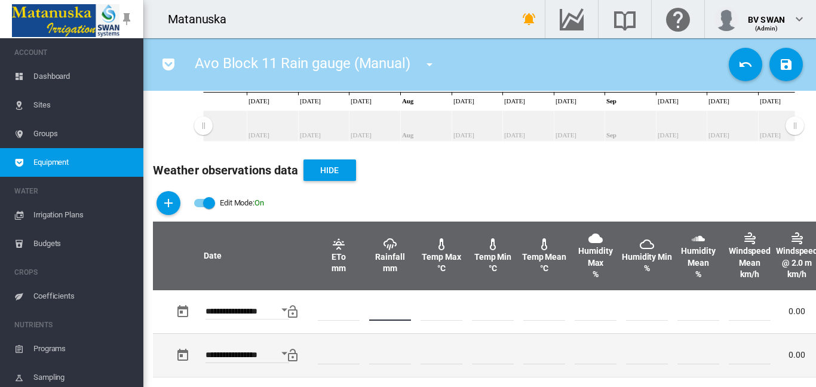
type input "*"
click at [541, 337] on td at bounding box center [544, 355] width 51 height 44
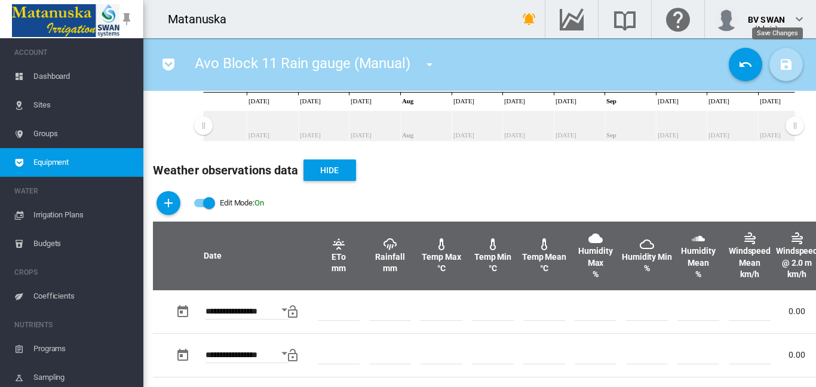
click at [786, 66] on button "Save Changes" at bounding box center [785, 64] width 33 height 33
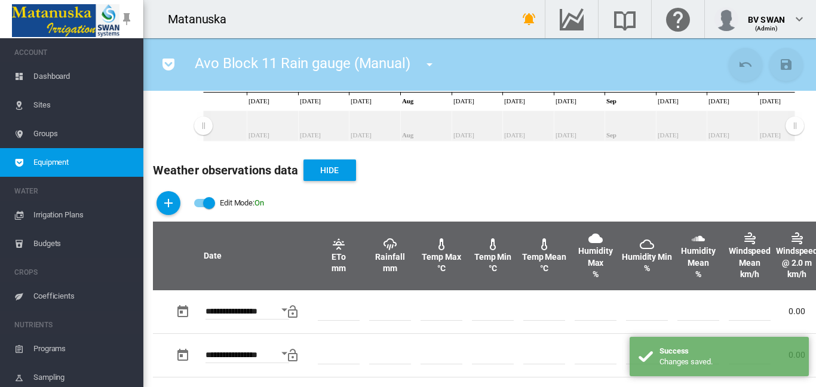
click at [430, 64] on md-icon "icon-menu-down" at bounding box center [429, 64] width 14 height 14
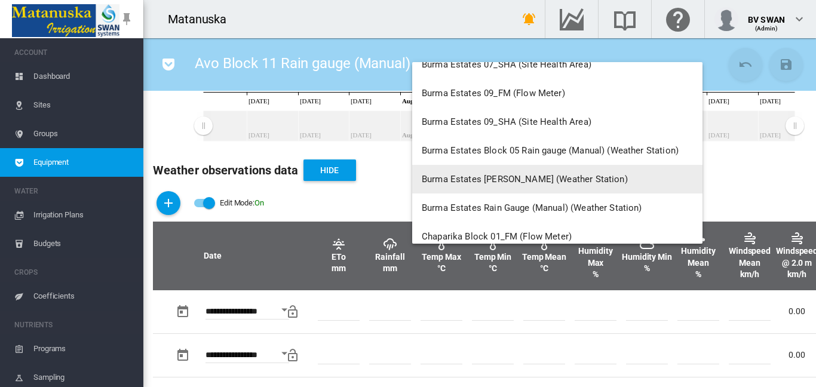
scroll to position [2628, 0]
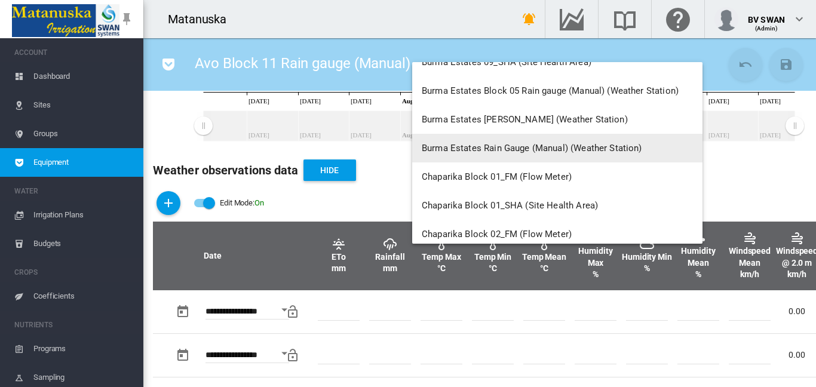
click at [484, 150] on span "Burma Estates Rain Gauge (Manual) (Weather Station)" at bounding box center [532, 148] width 220 height 11
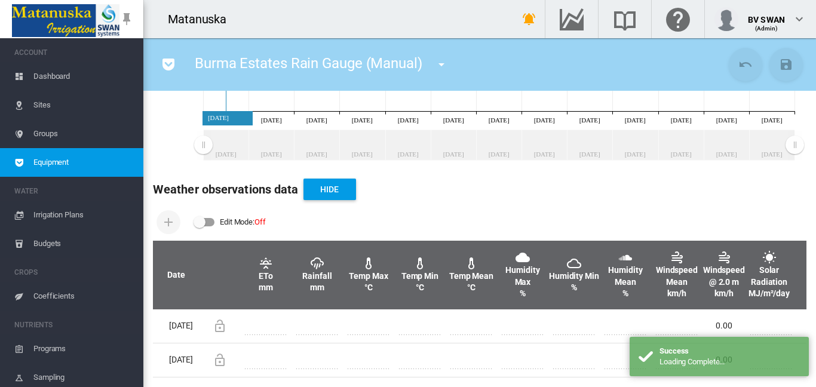
scroll to position [353, 0]
click at [212, 218] on div "Edit Mode: \a \a Off" at bounding box center [204, 222] width 20 height 8
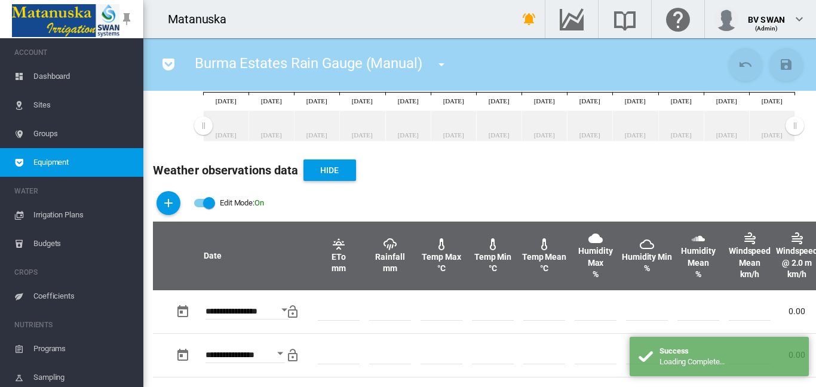
scroll to position [307, 0]
click at [165, 203] on md-icon "icon-plus" at bounding box center [168, 203] width 14 height 14
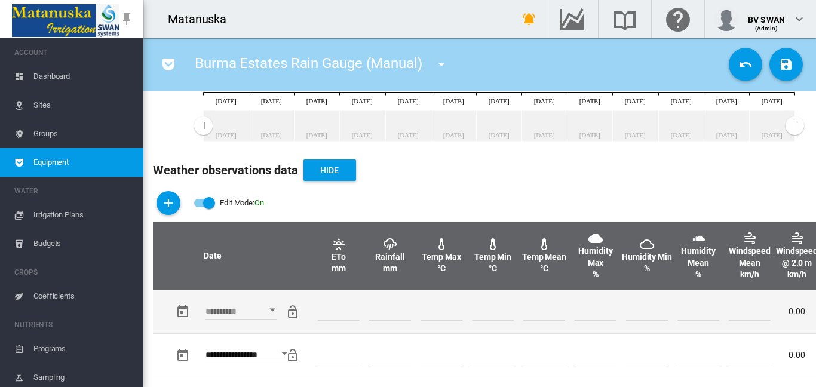
click at [270, 311] on div "Open calendar" at bounding box center [272, 309] width 6 height 3
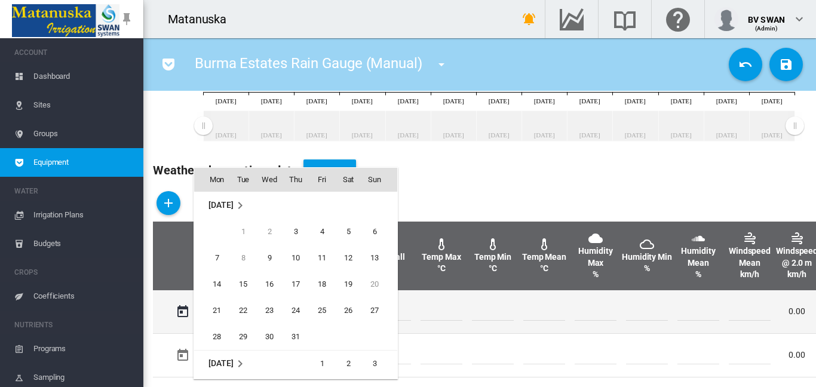
scroll to position [318, 0]
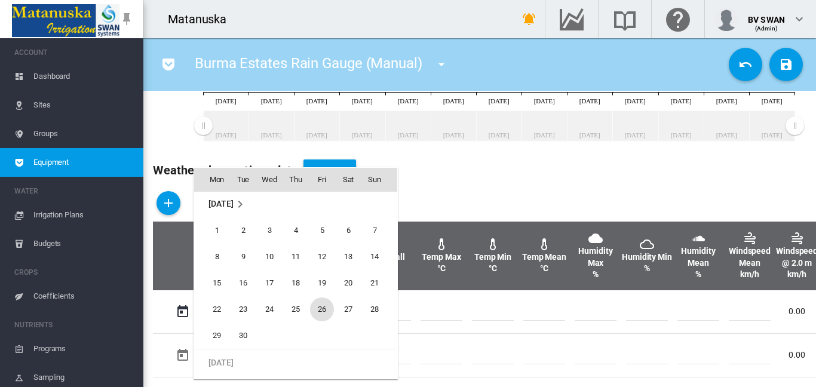
click at [321, 311] on span "26" at bounding box center [322, 309] width 24 height 24
type input "**********"
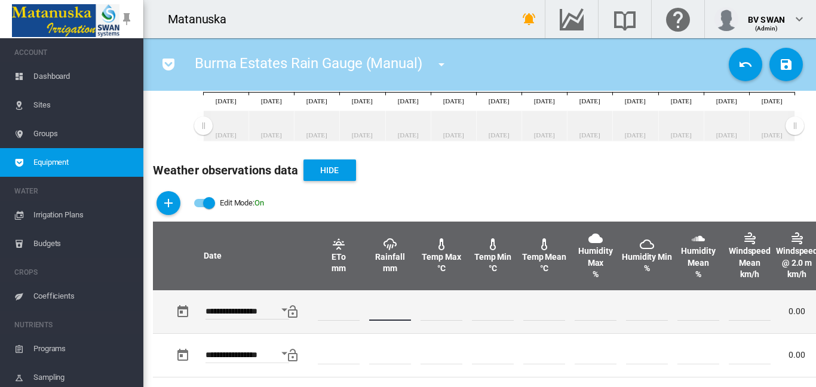
click at [374, 314] on input "number" at bounding box center [390, 312] width 42 height 18
type input "*"
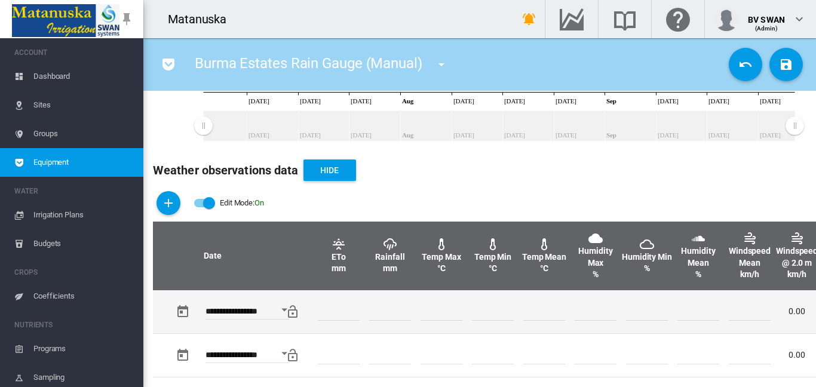
click at [588, 326] on td at bounding box center [595, 311] width 51 height 43
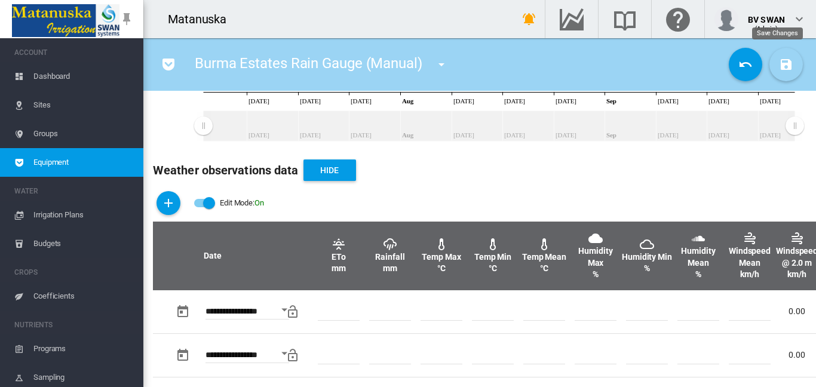
click at [781, 70] on md-icon "icon-content-save" at bounding box center [786, 64] width 14 height 14
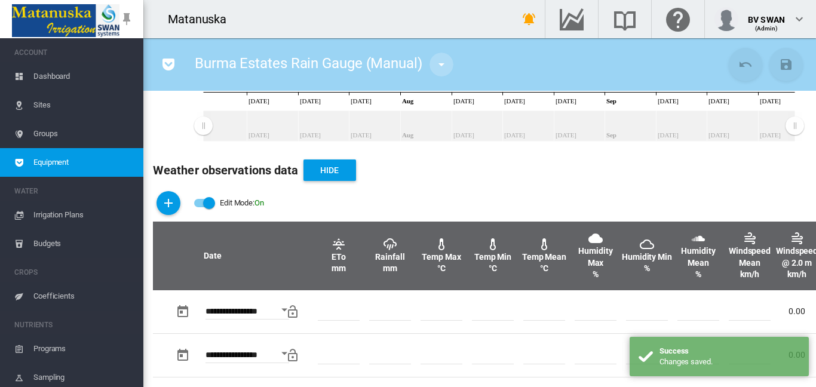
click at [441, 62] on md-icon "icon-menu-down" at bounding box center [441, 64] width 14 height 14
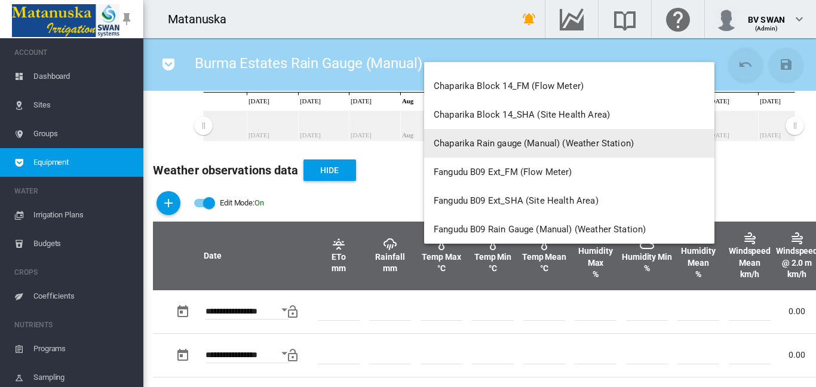
scroll to position [3524, 0]
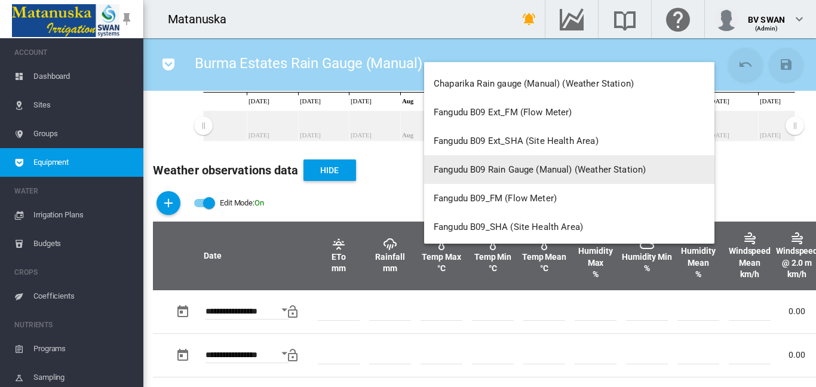
click at [500, 168] on span "Fangudu B09 Rain Gauge (Manual) (Weather Station)" at bounding box center [540, 169] width 212 height 11
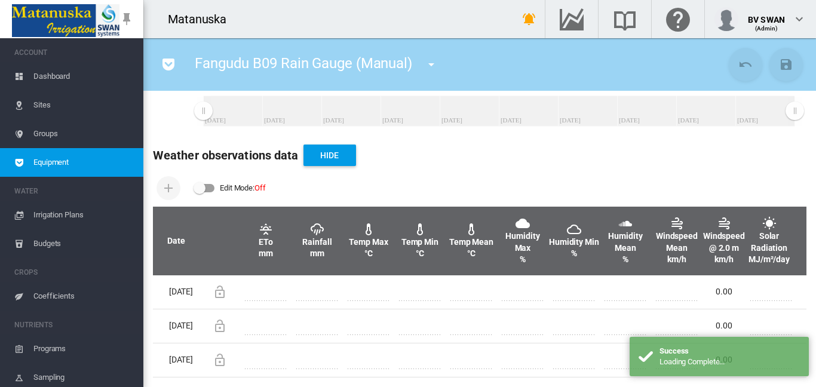
scroll to position [384, 0]
click at [204, 182] on div "Edit Mode: \a \a Off" at bounding box center [200, 188] width 12 height 12
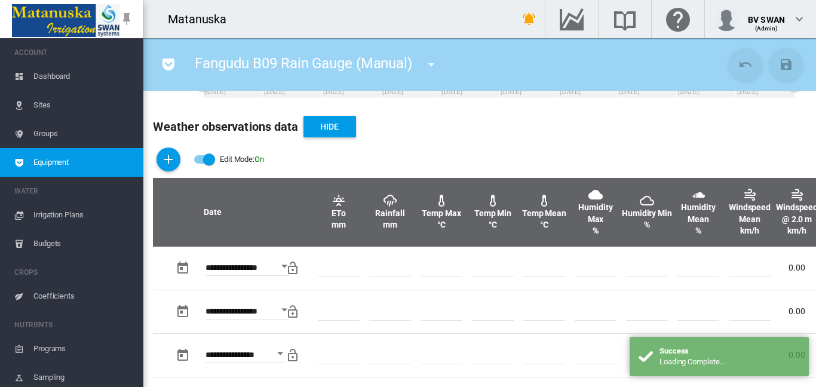
scroll to position [351, 0]
click at [168, 157] on md-icon "icon-plus" at bounding box center [168, 159] width 14 height 14
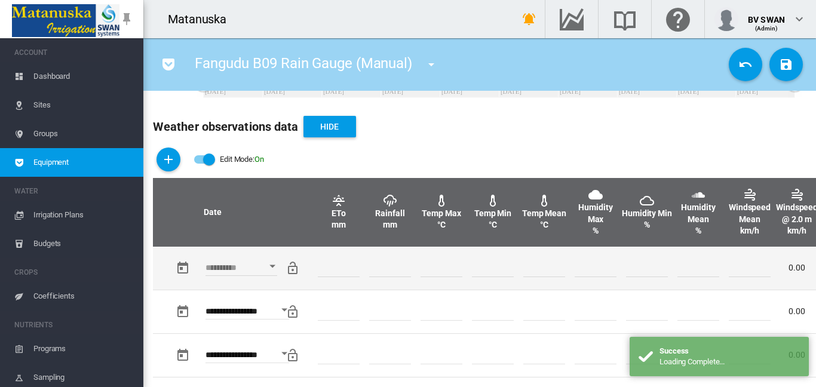
click at [274, 266] on div "Open calendar" at bounding box center [272, 266] width 6 height 3
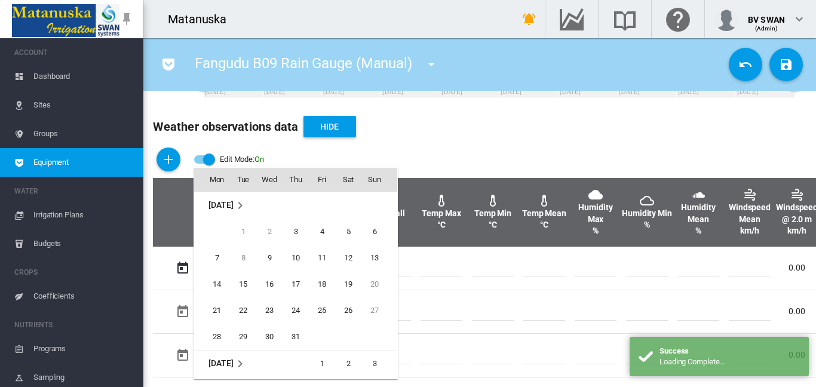
scroll to position [318, 0]
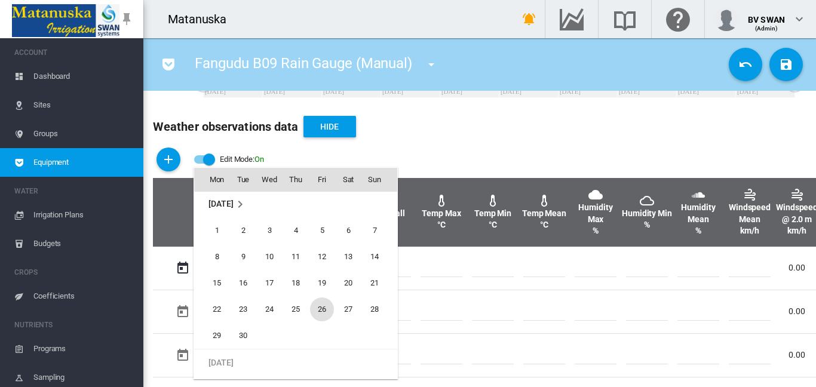
click at [323, 308] on span "26" at bounding box center [322, 309] width 24 height 24
type input "**********"
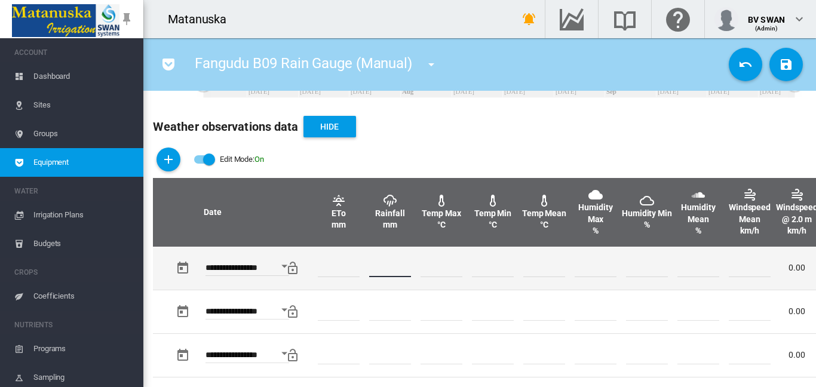
click at [379, 268] on input "number" at bounding box center [390, 268] width 42 height 18
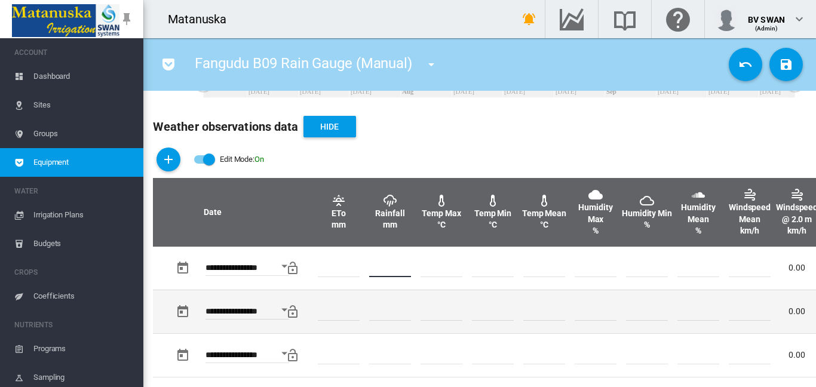
type input "*"
click at [585, 295] on td at bounding box center [595, 312] width 51 height 44
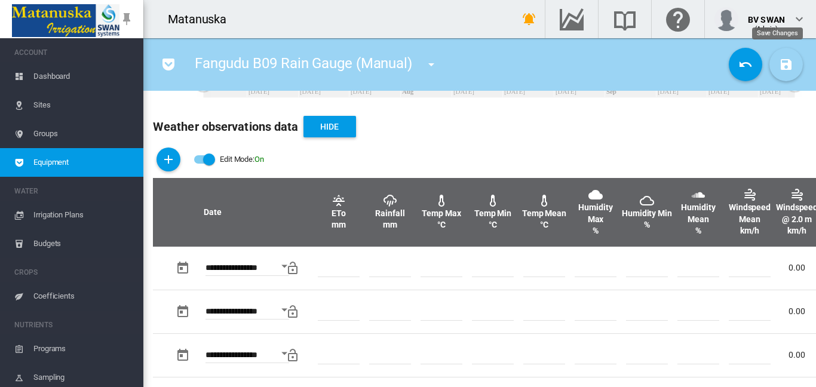
click at [783, 69] on md-icon "icon-content-save" at bounding box center [786, 64] width 14 height 14
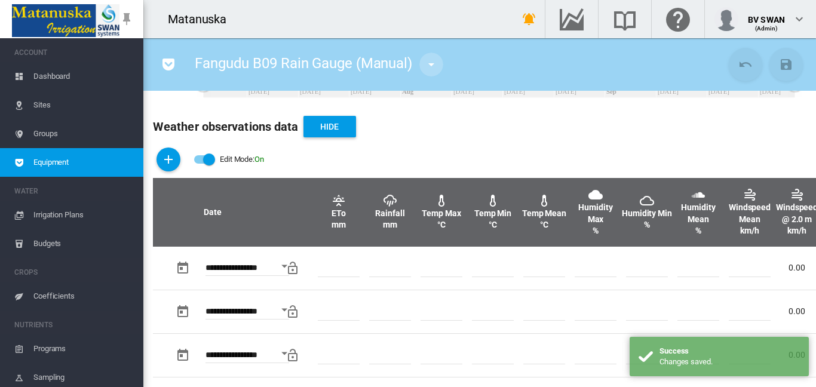
click at [432, 63] on md-icon "icon-menu-down" at bounding box center [431, 64] width 14 height 14
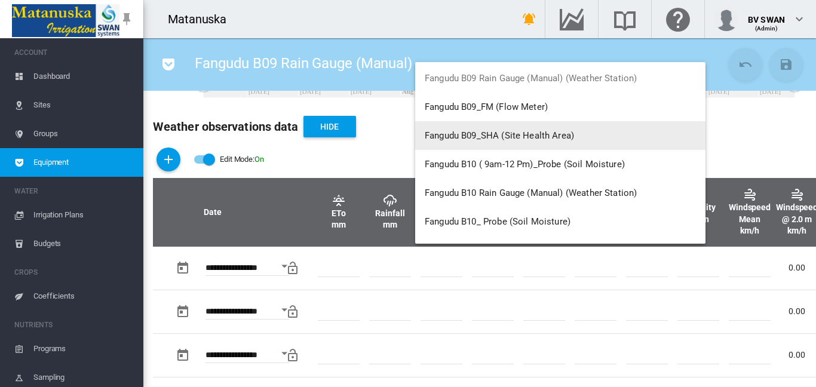
scroll to position [3644, 0]
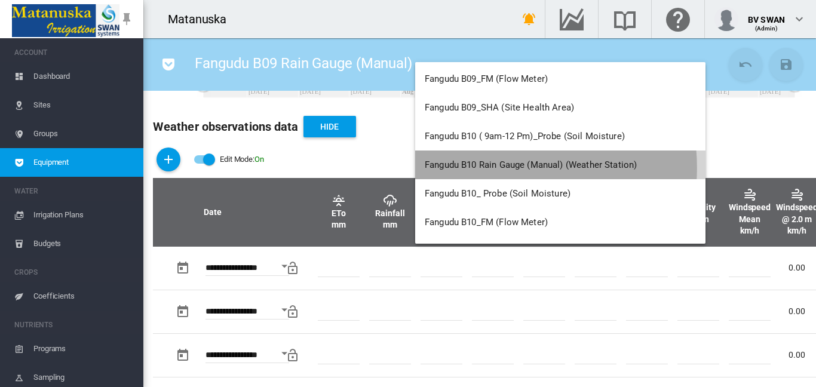
click at [485, 168] on span "Fangudu B10 Rain Gauge (Manual) (Weather Station)" at bounding box center [531, 164] width 212 height 11
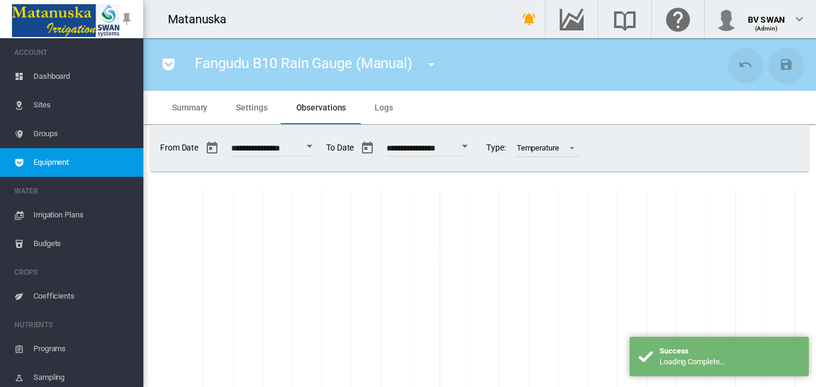
scroll to position [299, 0]
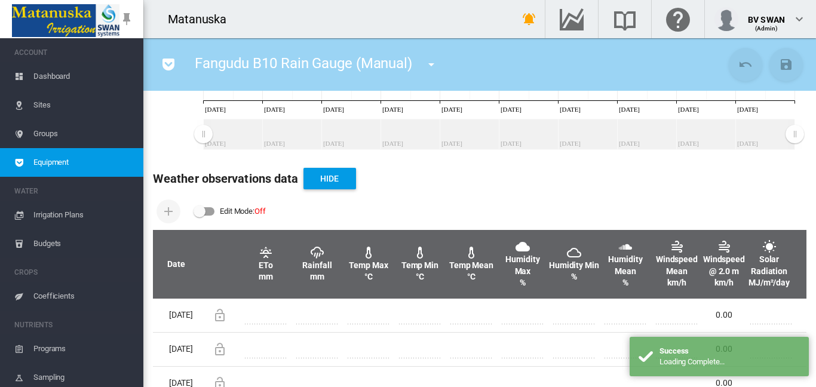
click at [203, 214] on div "Edit Mode: \a \a Off" at bounding box center [200, 211] width 12 height 12
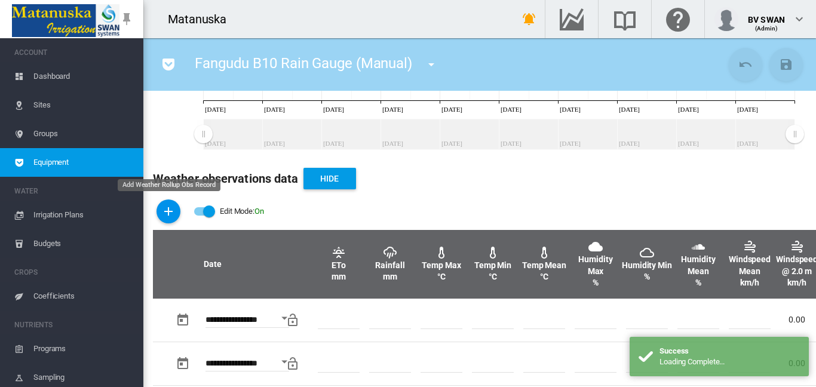
click at [165, 216] on md-icon "icon-plus" at bounding box center [168, 211] width 14 height 14
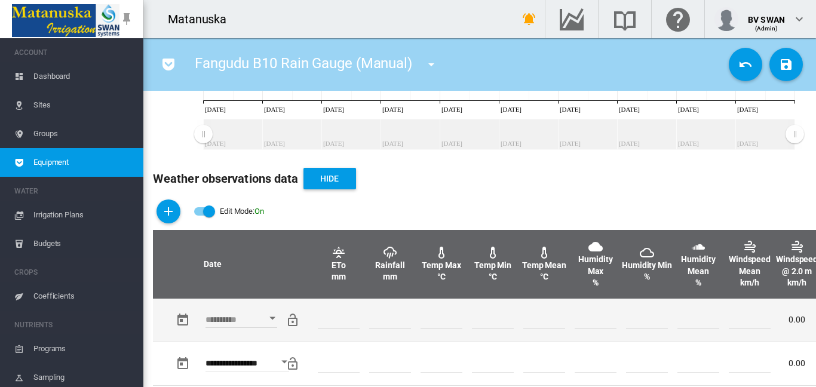
click at [272, 315] on button "Open calendar" at bounding box center [273, 319] width 22 height 22
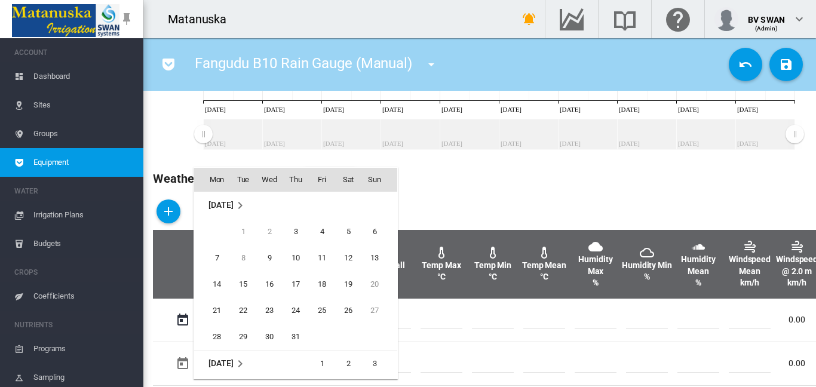
scroll to position [318, 0]
click at [323, 307] on span "26" at bounding box center [322, 309] width 24 height 24
type input "**********"
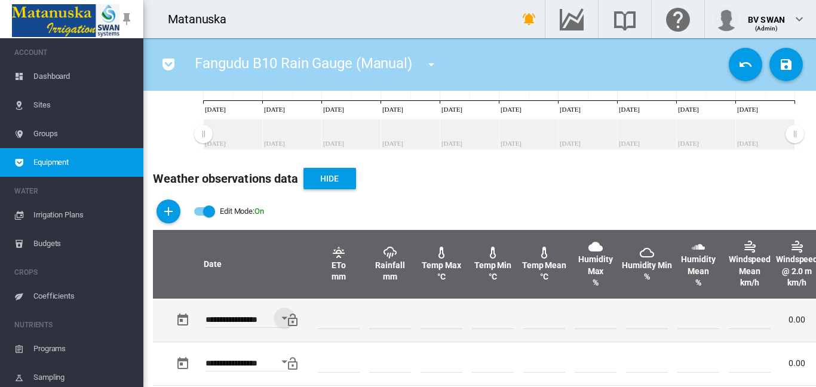
click at [392, 321] on input "number" at bounding box center [390, 320] width 42 height 18
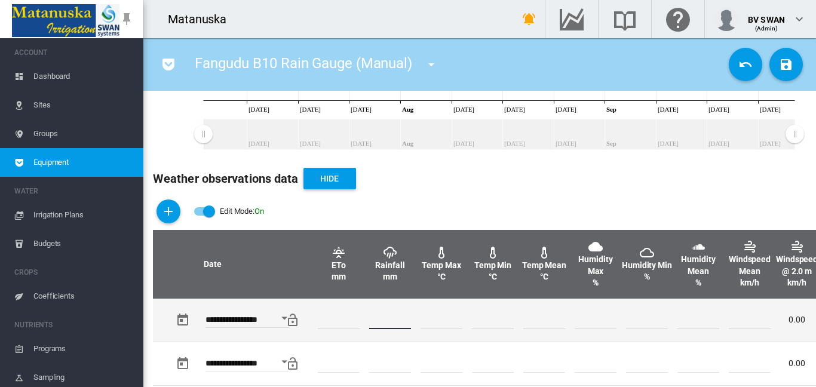
type input "*"
click at [471, 332] on td at bounding box center [492, 320] width 51 height 43
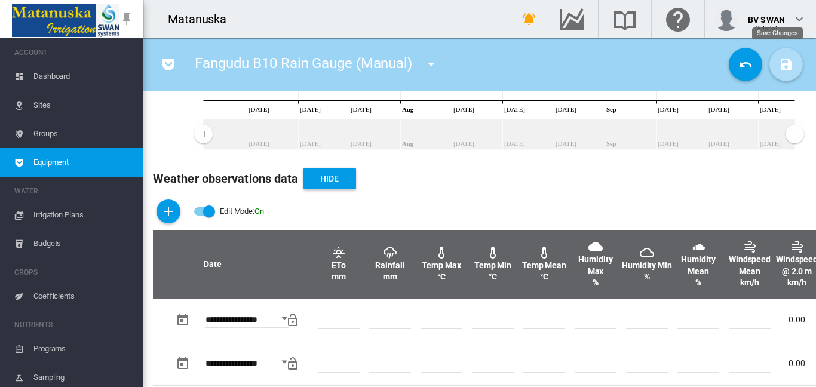
click at [779, 65] on md-icon "icon-content-save" at bounding box center [786, 64] width 14 height 14
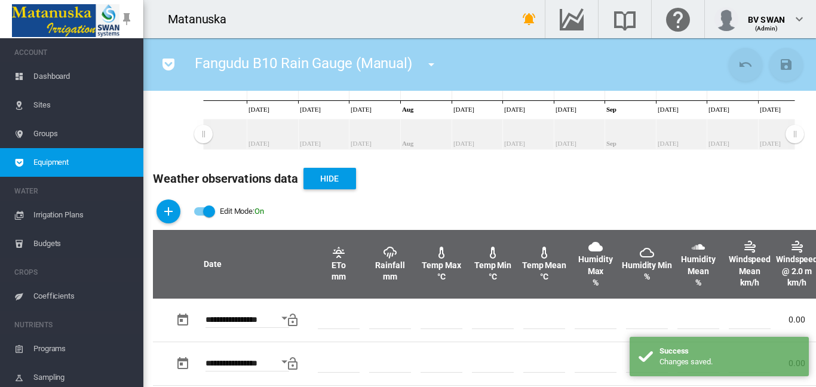
click at [433, 66] on md-icon "icon-menu-down" at bounding box center [431, 64] width 14 height 14
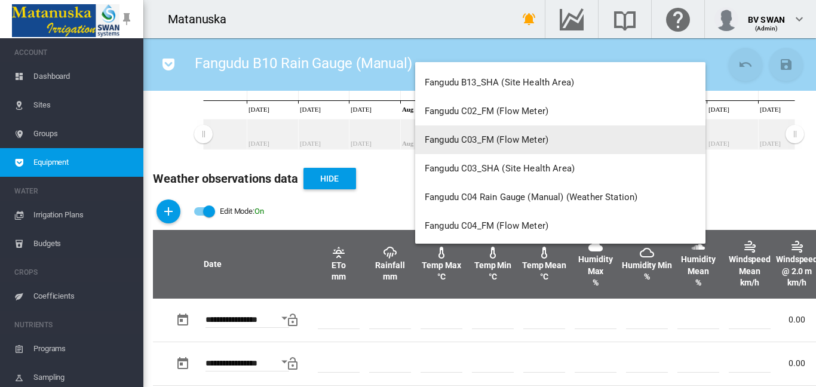
scroll to position [3943, 0]
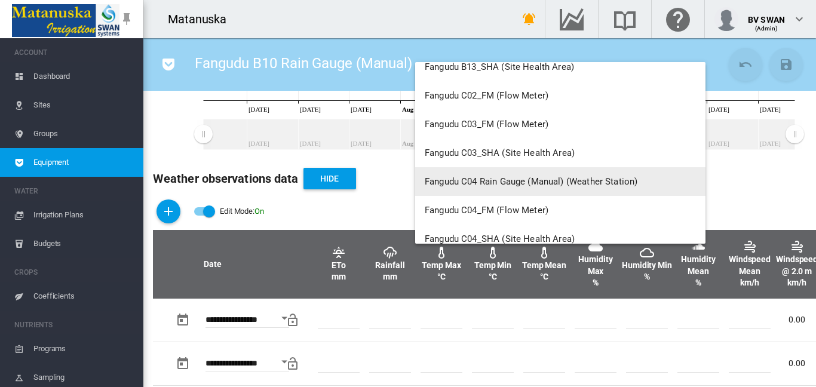
click at [511, 179] on span "Fangudu C04 Rain Gauge (Manual) (Weather Station)" at bounding box center [531, 181] width 213 height 11
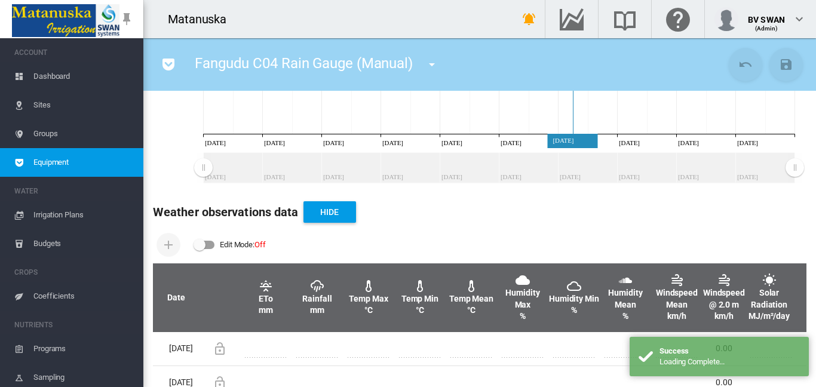
scroll to position [358, 0]
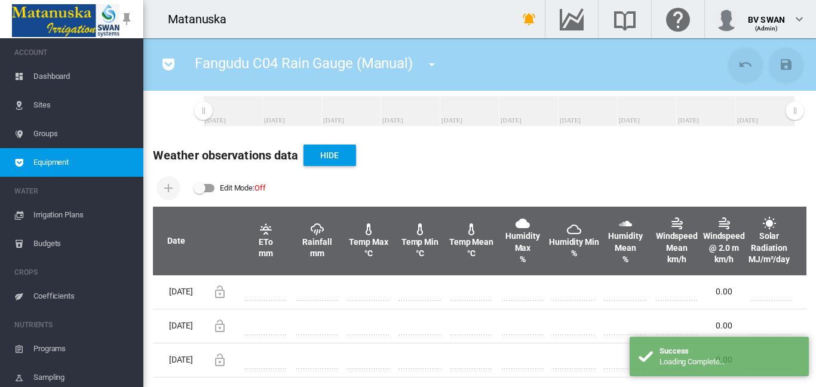
click at [207, 184] on div "Edit Mode: \a \a Off" at bounding box center [204, 188] width 20 height 8
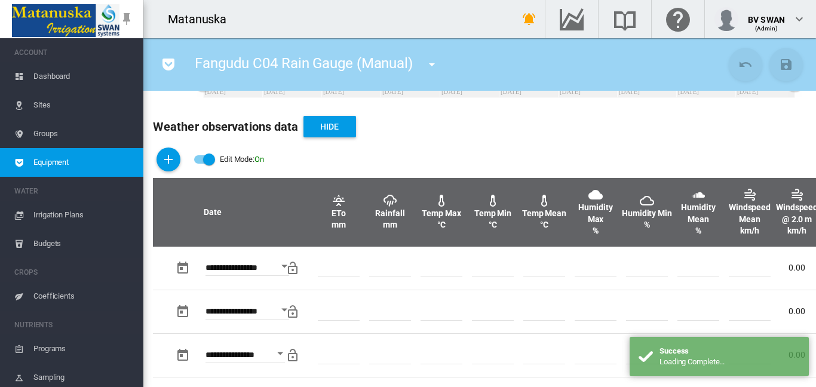
scroll to position [351, 0]
click at [174, 162] on md-icon "icon-plus" at bounding box center [168, 159] width 14 height 14
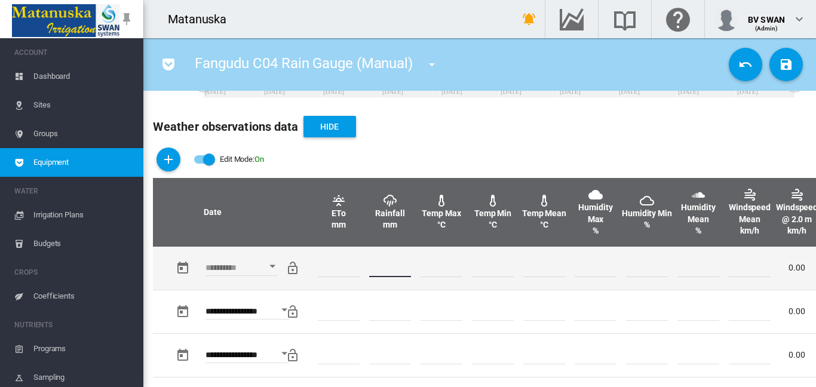
click at [382, 267] on input "number" at bounding box center [390, 268] width 42 height 18
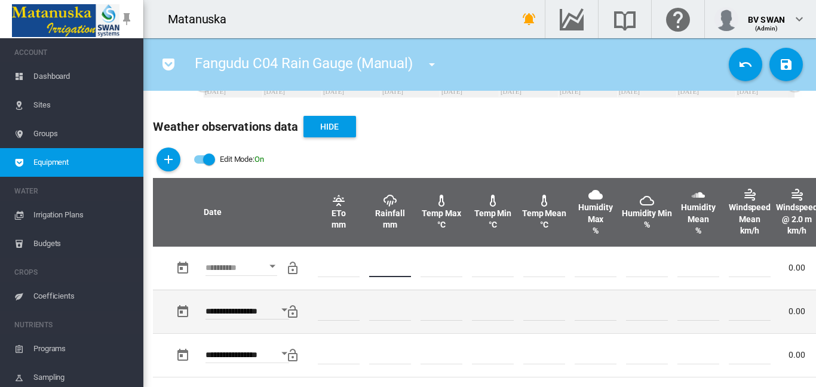
type input "*"
click at [564, 303] on input "number" at bounding box center [544, 312] width 42 height 18
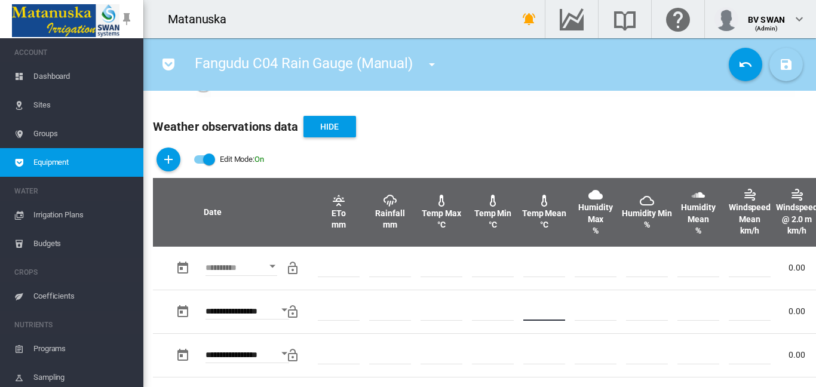
click at [785, 57] on button "Save Changes" at bounding box center [785, 64] width 33 height 33
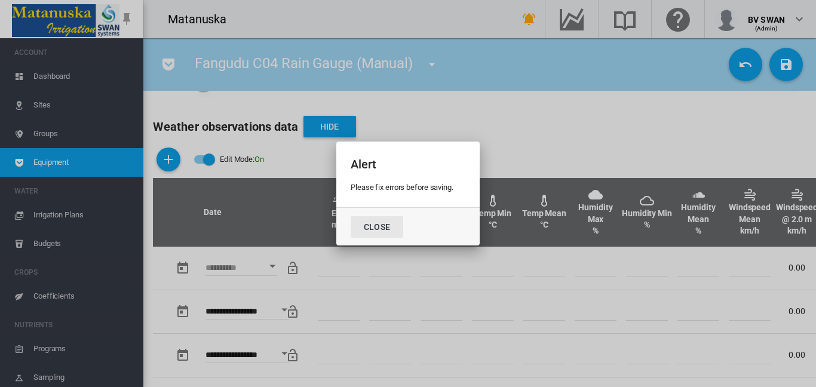
click at [385, 225] on button "Close" at bounding box center [377, 227] width 53 height 22
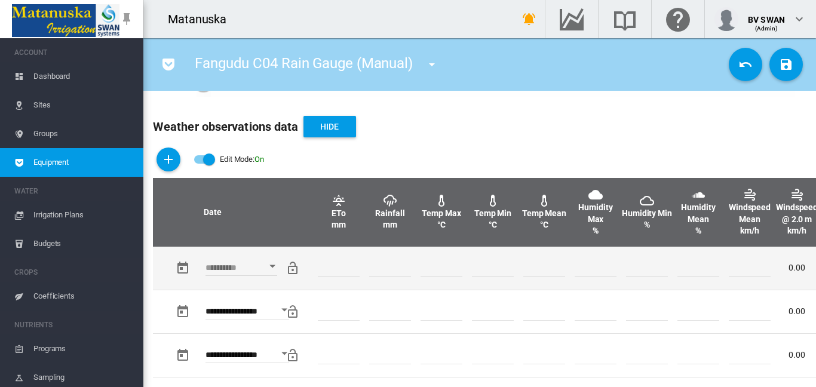
click at [272, 269] on button "Open calendar" at bounding box center [273, 267] width 22 height 22
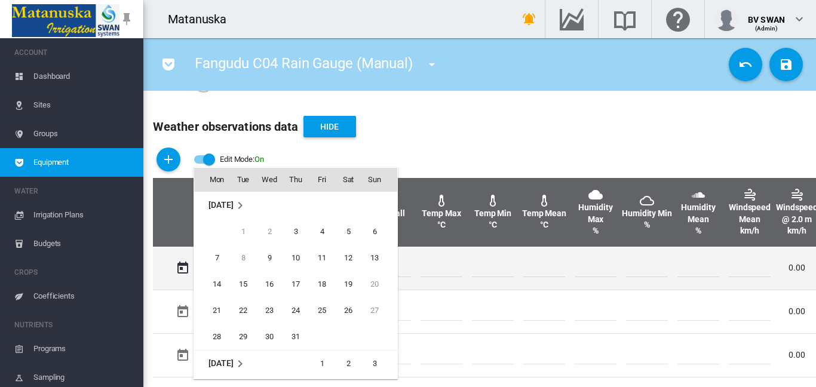
scroll to position [318, 0]
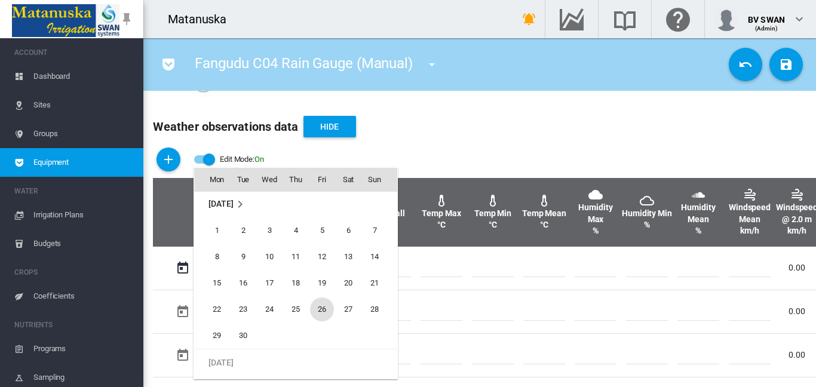
click at [326, 306] on span "26" at bounding box center [322, 309] width 24 height 24
type input "**********"
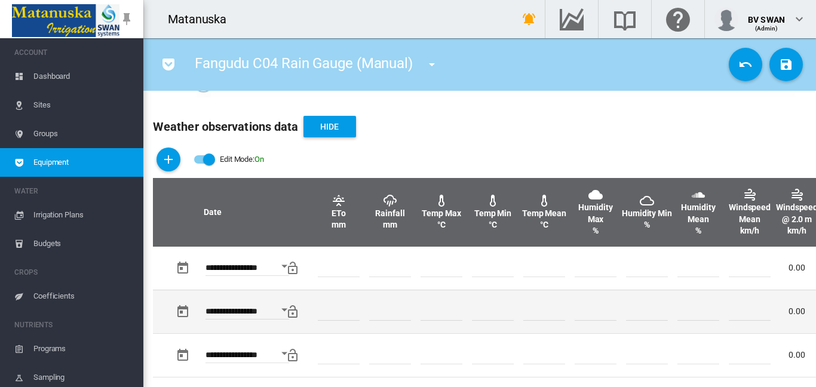
click at [519, 300] on td at bounding box center [544, 312] width 51 height 44
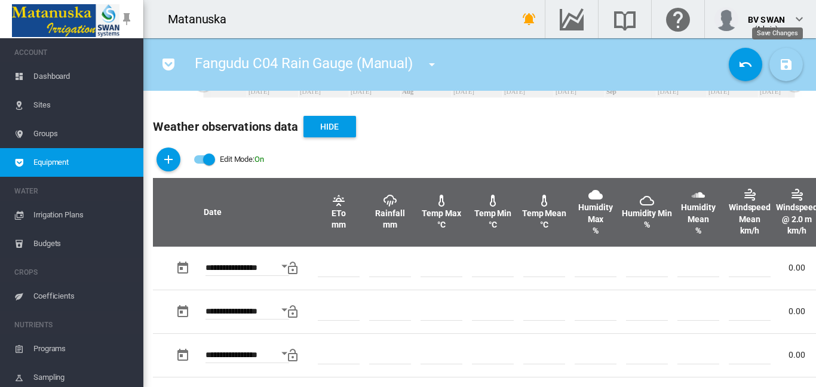
click at [769, 62] on button "Save Changes" at bounding box center [785, 64] width 33 height 33
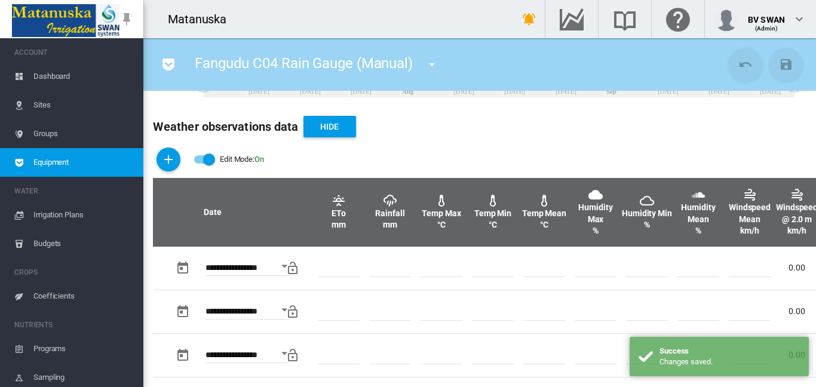
click at [434, 66] on md-icon "icon-menu-down" at bounding box center [432, 64] width 14 height 14
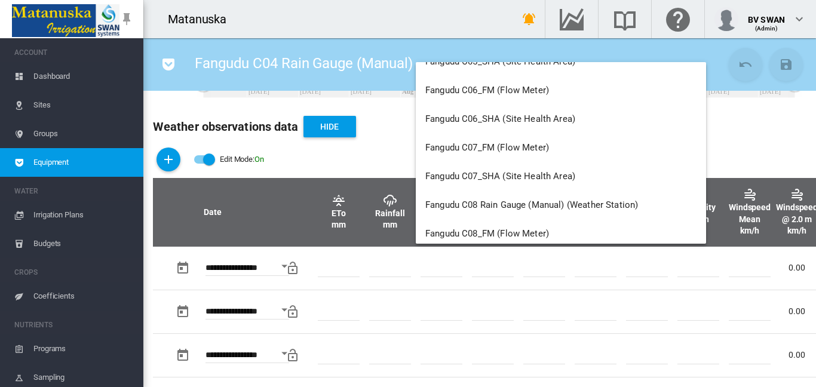
scroll to position [4241, 0]
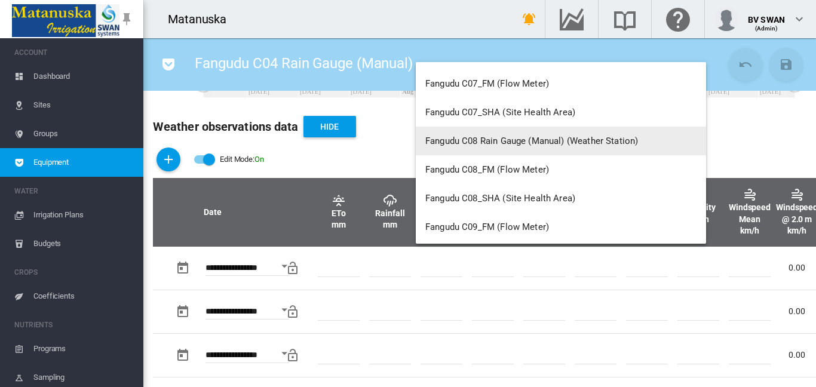
click at [536, 140] on span "Fangudu C08 Rain Gauge (Manual) (Weather Station)" at bounding box center [531, 141] width 213 height 11
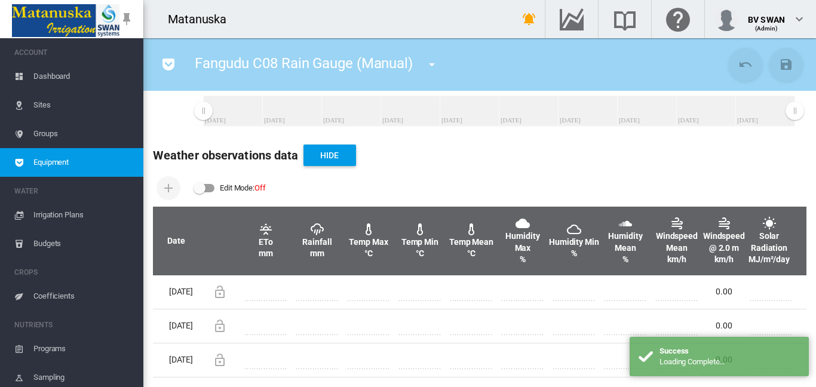
scroll to position [358, 0]
click at [206, 184] on div "Edit Mode: \a \a Off" at bounding box center [204, 188] width 20 height 8
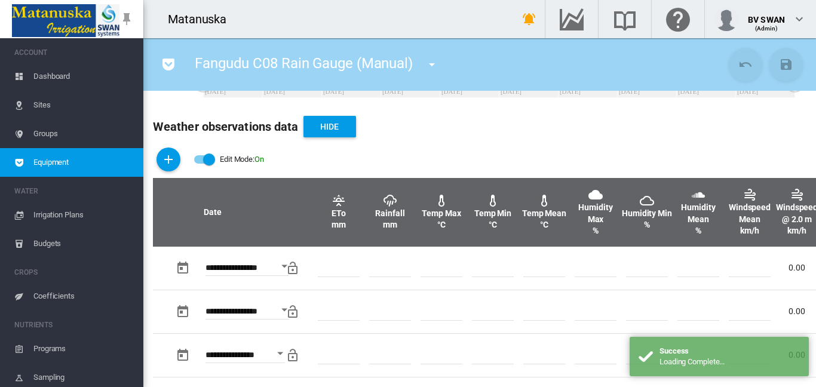
scroll to position [351, 0]
click at [170, 152] on md-icon "icon-plus" at bounding box center [168, 159] width 14 height 14
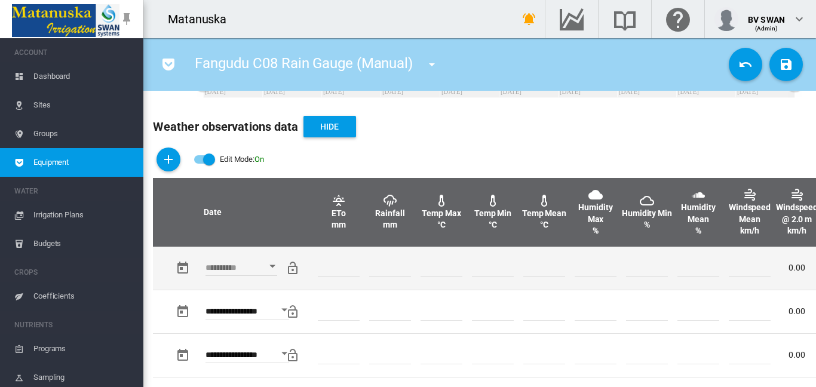
click at [270, 265] on div "Open calendar" at bounding box center [272, 266] width 6 height 3
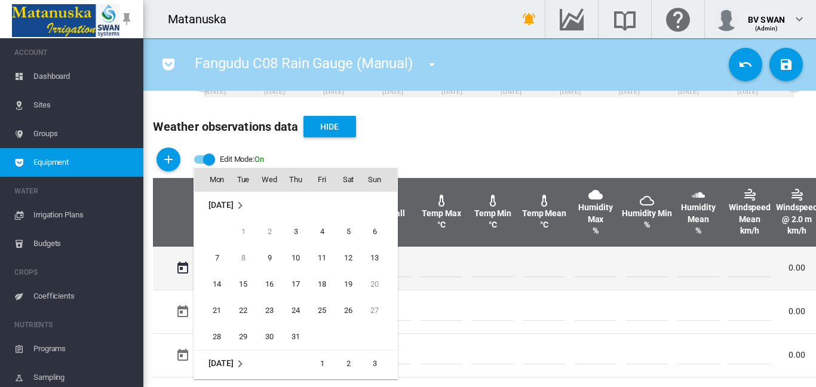
scroll to position [318, 0]
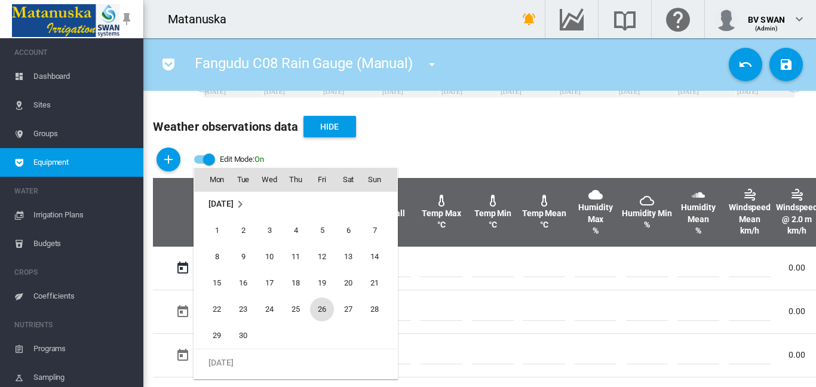
click at [324, 309] on span "26" at bounding box center [322, 309] width 24 height 24
type input "**********"
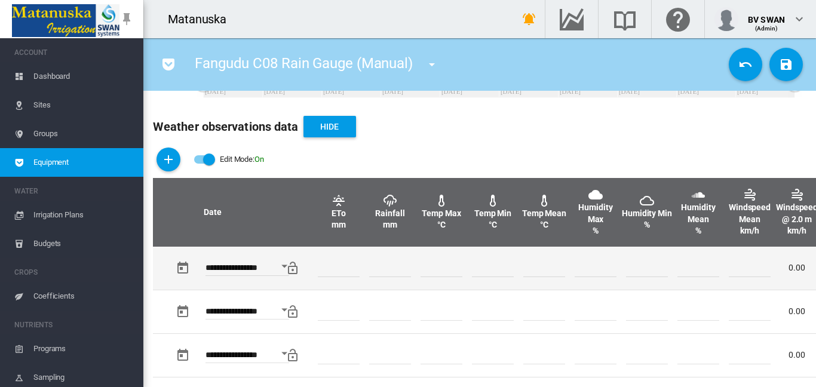
click at [389, 265] on input "number" at bounding box center [390, 268] width 42 height 18
type input "*"
click at [550, 288] on td at bounding box center [544, 268] width 51 height 43
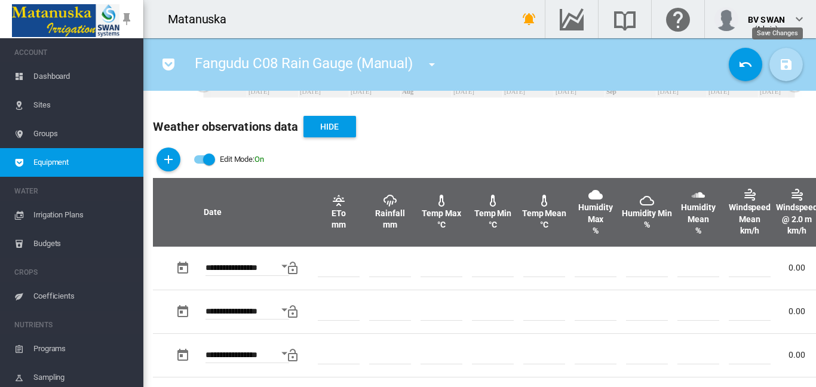
click at [779, 61] on md-icon "icon-content-save" at bounding box center [786, 64] width 14 height 14
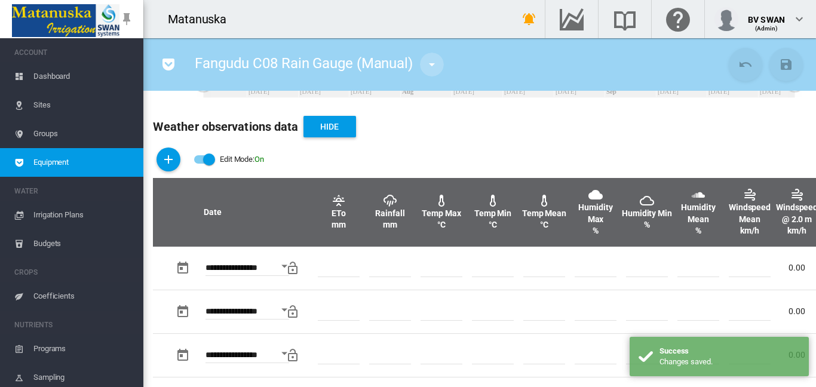
click at [431, 65] on md-icon "icon-menu-down" at bounding box center [432, 64] width 14 height 14
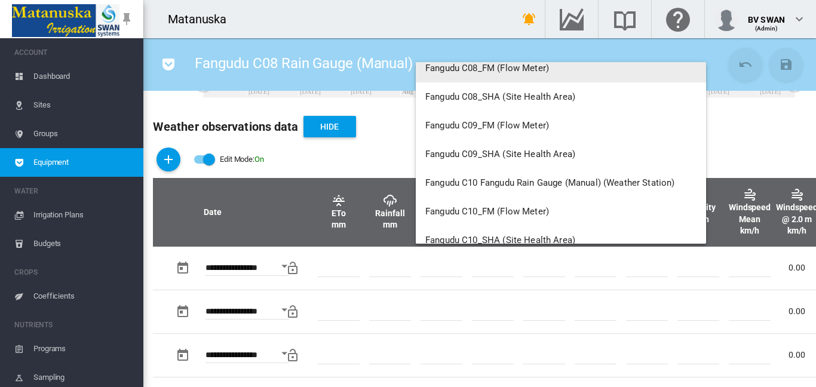
scroll to position [4361, 0]
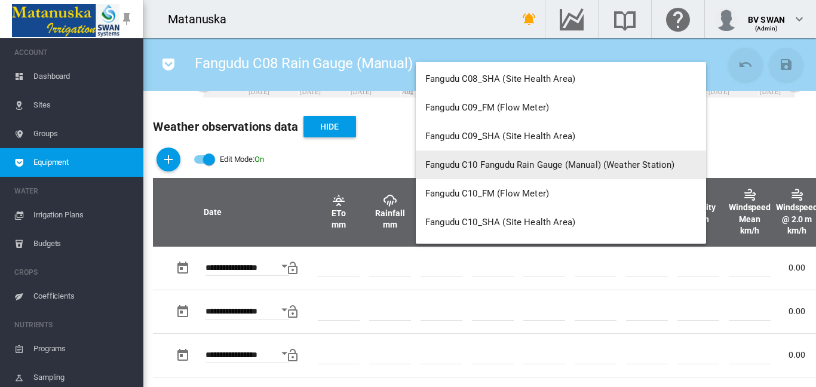
click at [524, 159] on span "Fangudu C10 Fangudu Rain Gauge (Manual) (Weather Station)" at bounding box center [550, 164] width 250 height 11
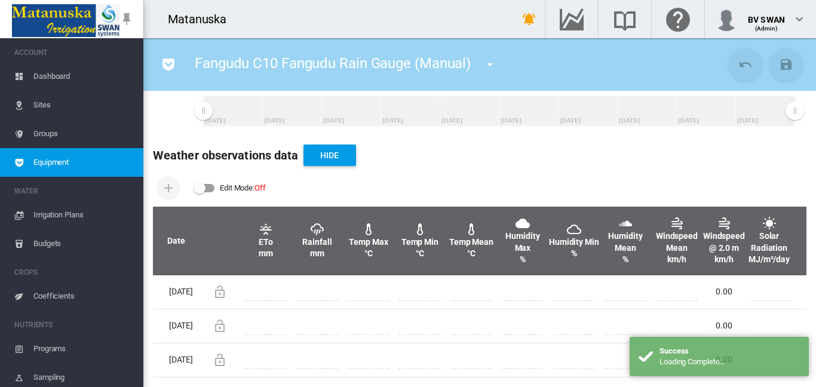
scroll to position [240, 0]
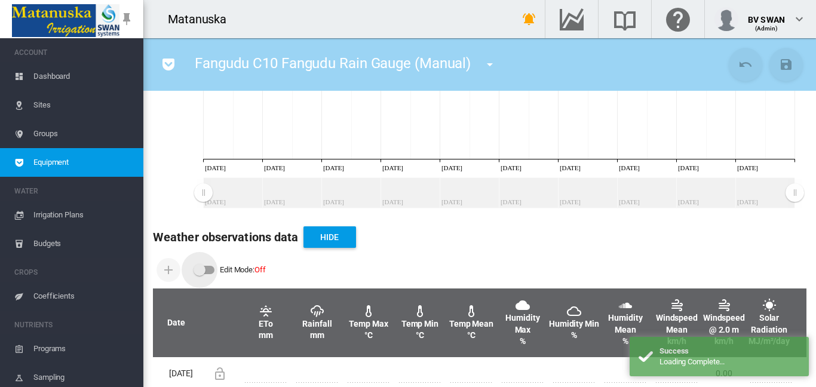
click at [204, 270] on div "Edit Mode: \a \a Off" at bounding box center [200, 270] width 12 height 12
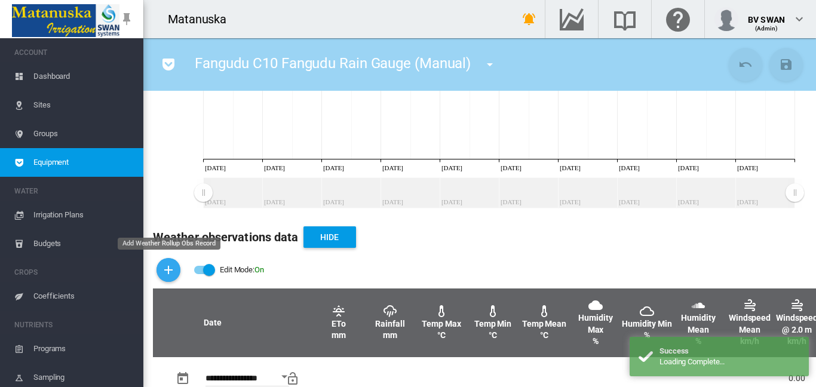
click at [176, 270] on button "Add Weather Rollup Obs Record" at bounding box center [169, 270] width 24 height 24
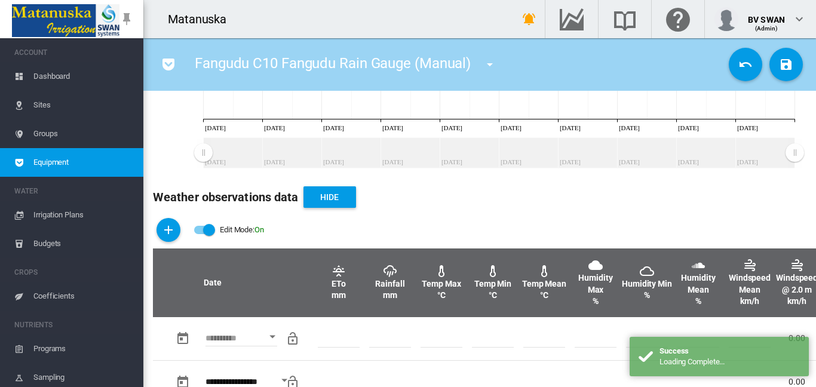
scroll to position [300, 0]
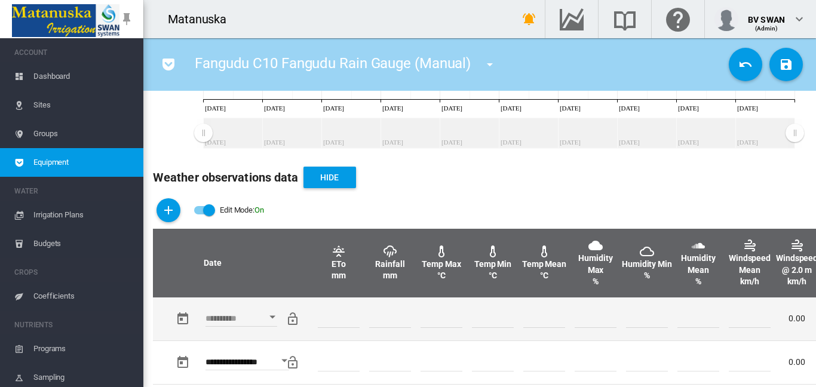
click at [372, 317] on input "number" at bounding box center [390, 319] width 42 height 18
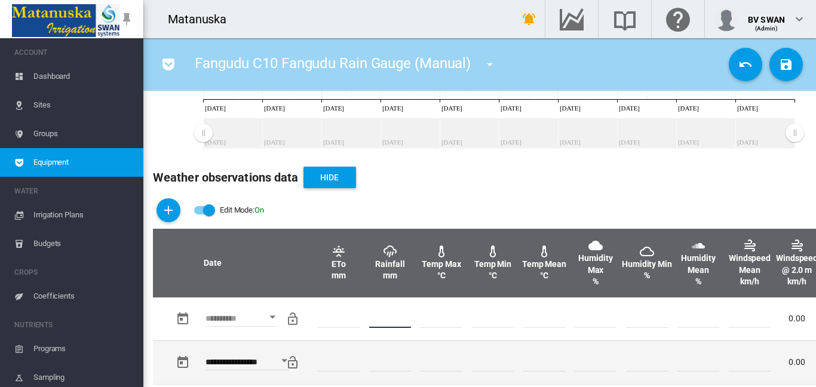
type input "*"
click at [589, 341] on td at bounding box center [595, 363] width 51 height 44
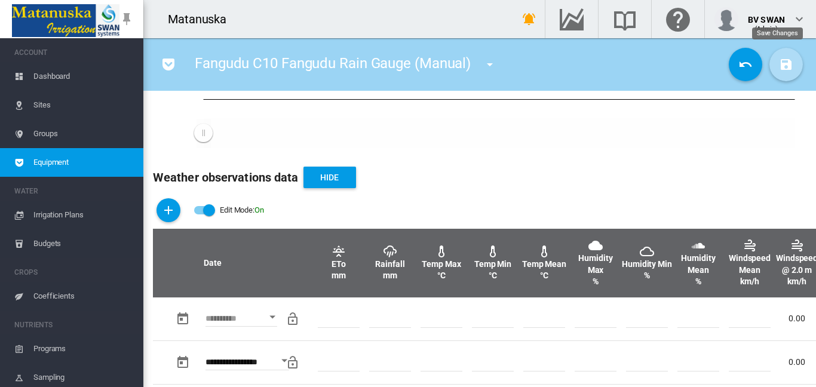
click at [779, 63] on md-icon "icon-content-save" at bounding box center [786, 64] width 14 height 14
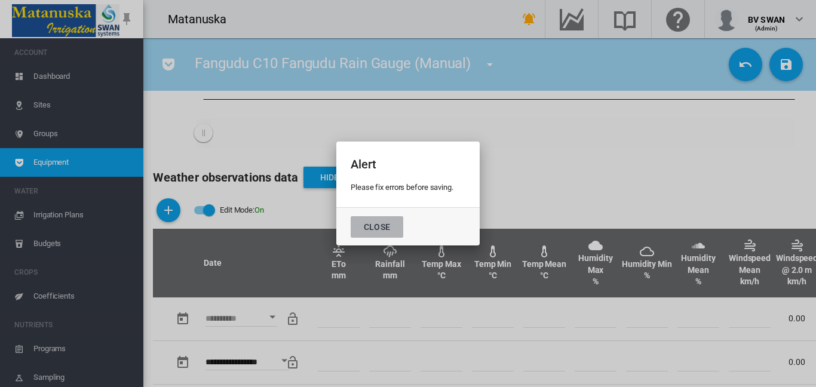
click at [379, 228] on button "Close" at bounding box center [377, 227] width 53 height 22
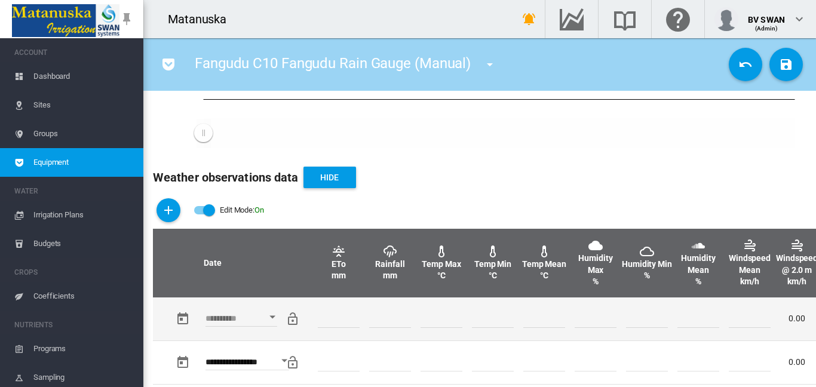
click at [274, 314] on button "Open calendar" at bounding box center [273, 317] width 22 height 22
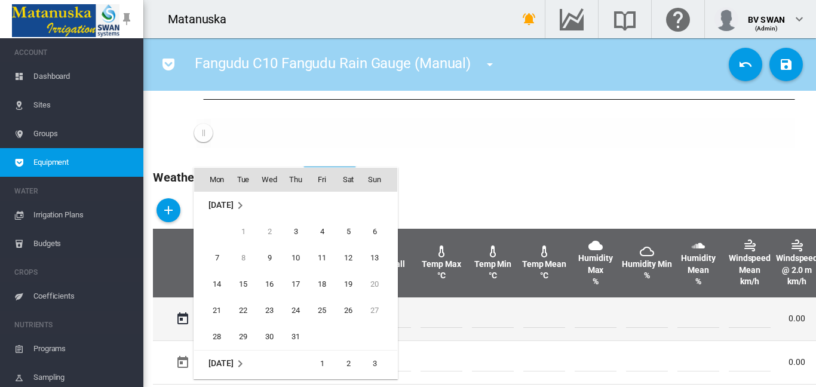
scroll to position [318, 0]
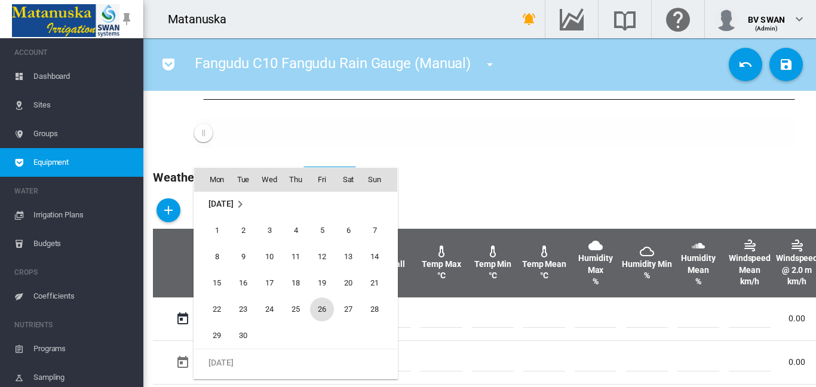
click at [323, 303] on span "26" at bounding box center [322, 309] width 24 height 24
type input "**********"
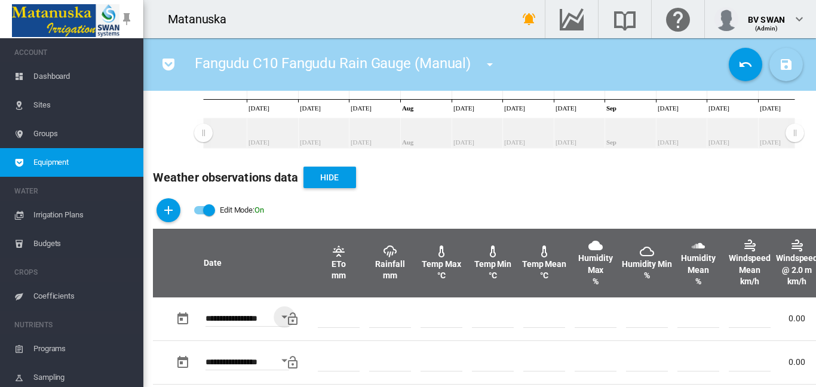
click at [780, 62] on md-icon "icon-content-save" at bounding box center [786, 64] width 14 height 14
click at [494, 63] on md-icon "icon-menu-down" at bounding box center [490, 64] width 14 height 14
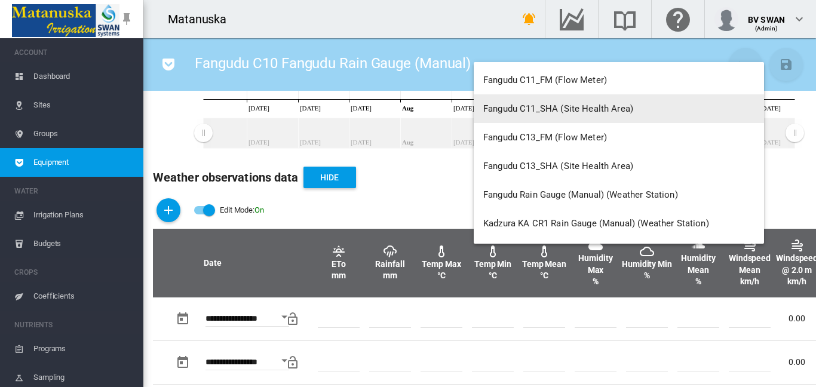
scroll to position [4540, 0]
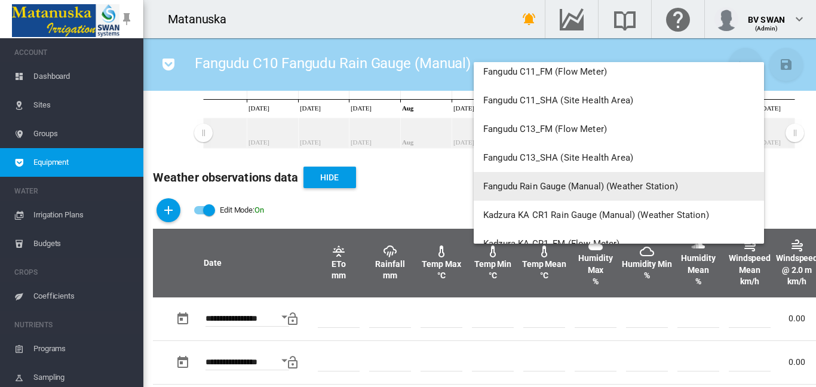
click at [572, 186] on span "Fangudu Rain Gauge (Manual) (Weather Station)" at bounding box center [580, 186] width 195 height 11
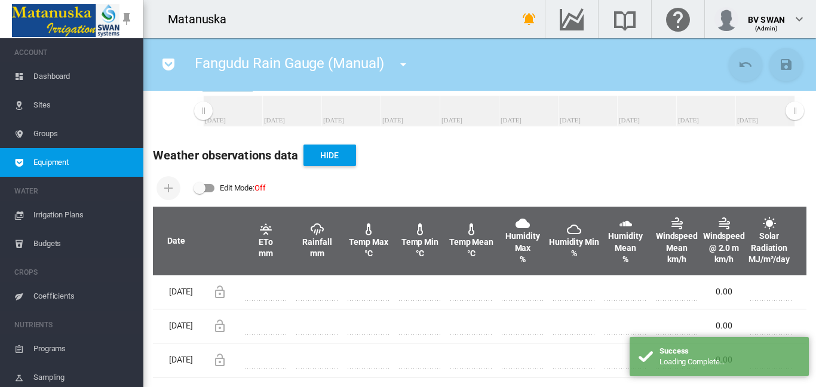
scroll to position [358, 0]
click at [213, 181] on div "Edit Mode: \a \a Off" at bounding box center [205, 188] width 22 height 14
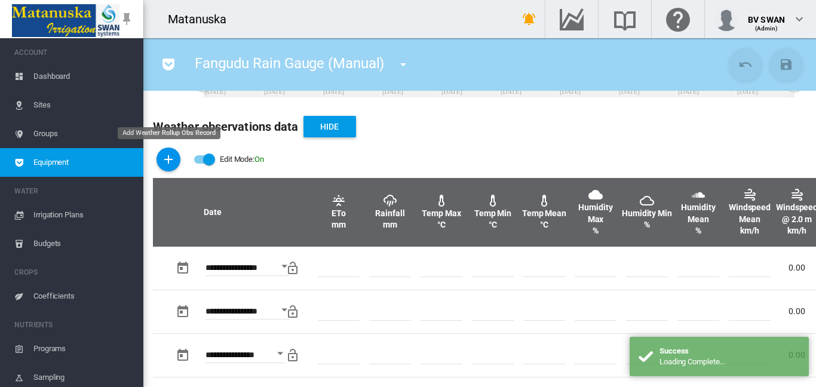
click at [171, 152] on md-icon "icon-plus" at bounding box center [168, 159] width 14 height 14
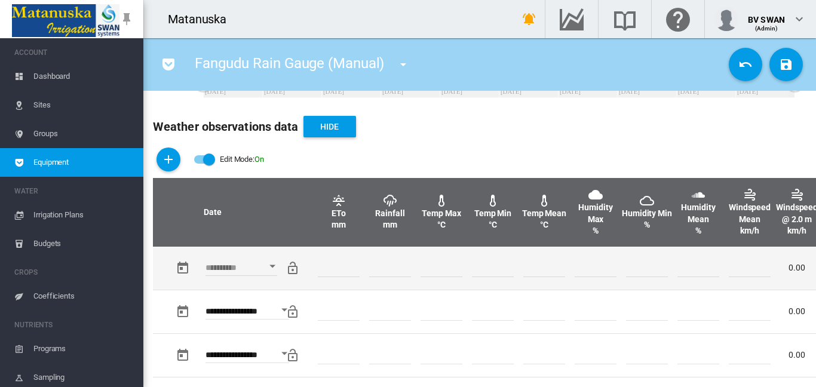
click at [272, 267] on div "Open calendar" at bounding box center [272, 266] width 6 height 3
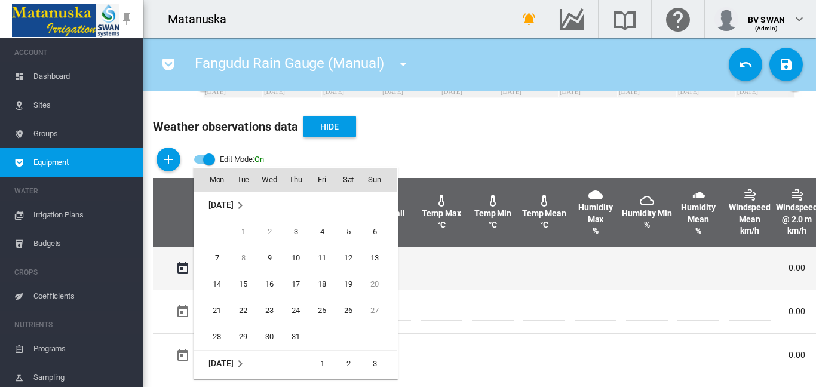
scroll to position [318, 0]
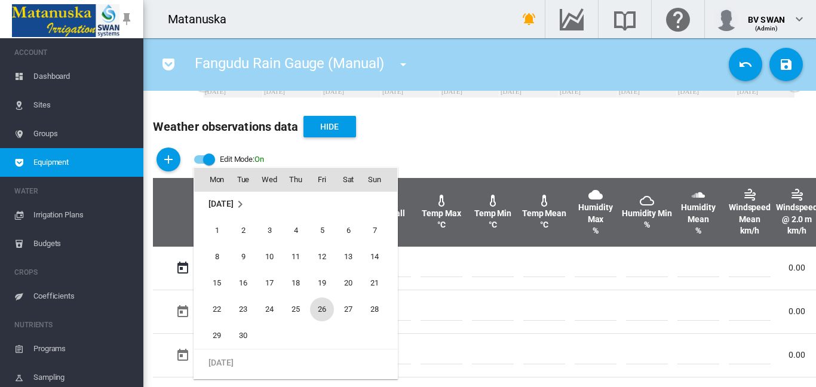
click at [320, 305] on span "26" at bounding box center [322, 309] width 24 height 24
type input "**********"
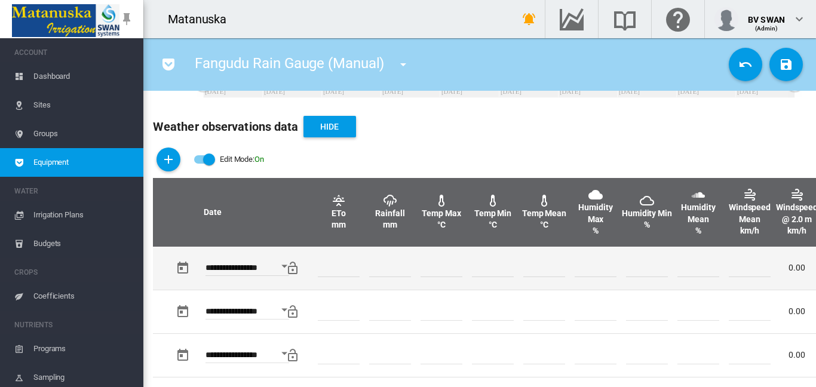
click at [382, 266] on input "number" at bounding box center [390, 268] width 42 height 18
type input "*"
click at [544, 288] on td at bounding box center [544, 268] width 51 height 43
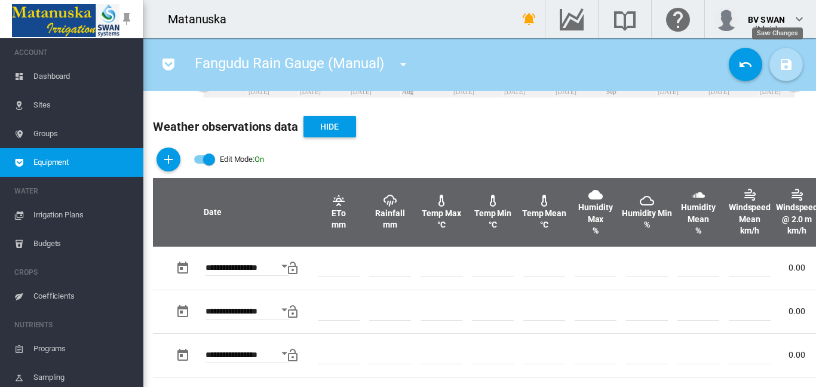
click at [786, 62] on button "Save Changes" at bounding box center [785, 64] width 33 height 33
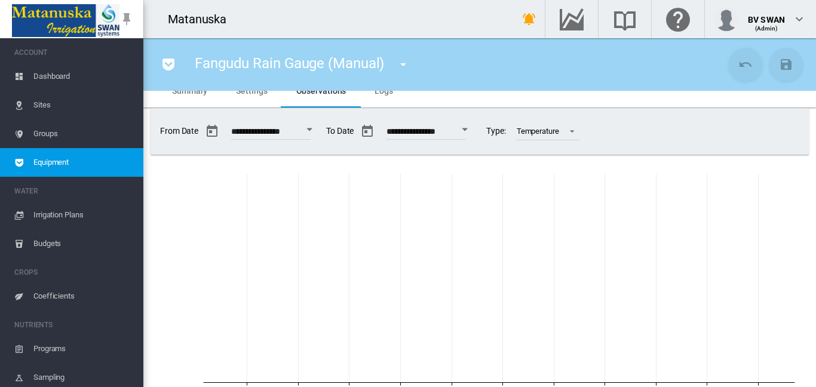
scroll to position [0, 0]
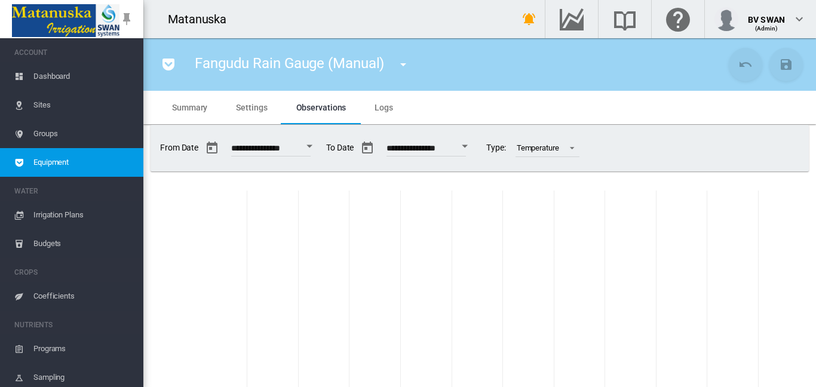
click at [404, 66] on md-icon "icon-menu-down" at bounding box center [403, 64] width 14 height 14
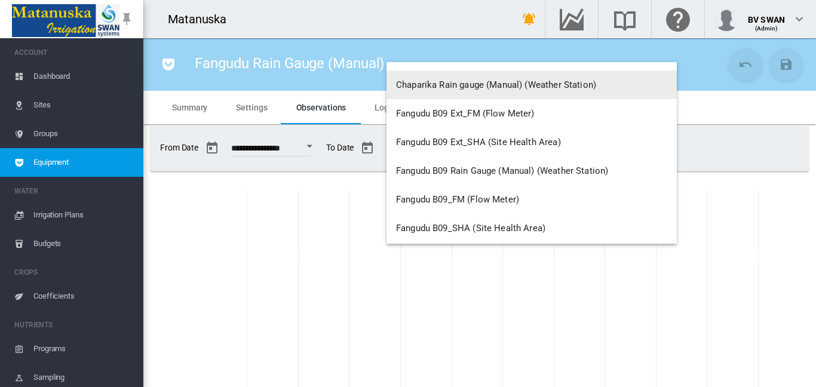
scroll to position [3524, 0]
click at [504, 85] on span "Chaparika Rain gauge (Manual) (Weather Station)" at bounding box center [496, 83] width 200 height 11
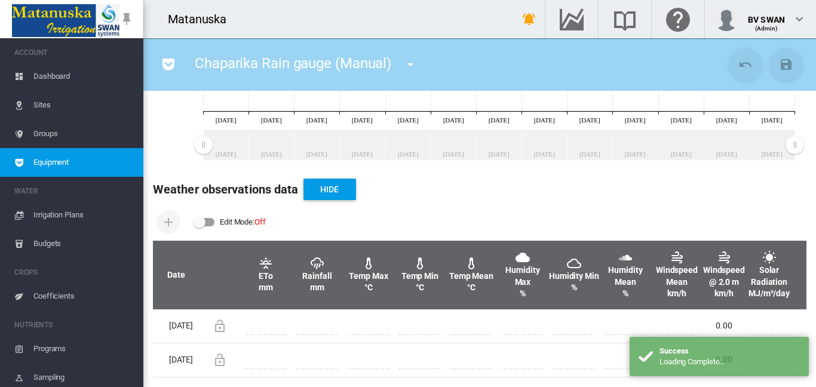
scroll to position [317, 0]
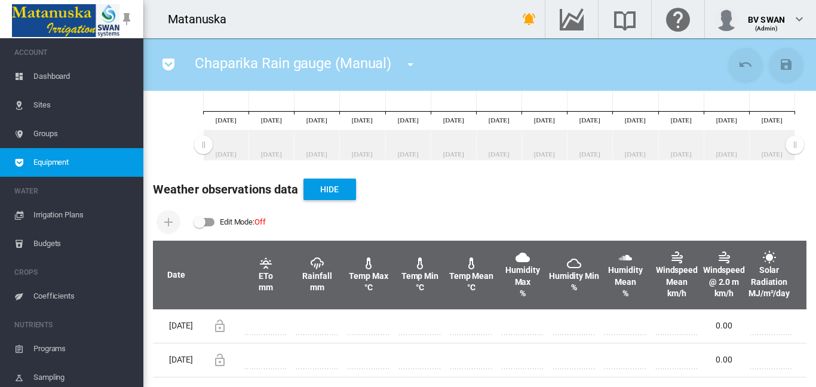
click at [69, 76] on span "Dashboard" at bounding box center [83, 76] width 100 height 29
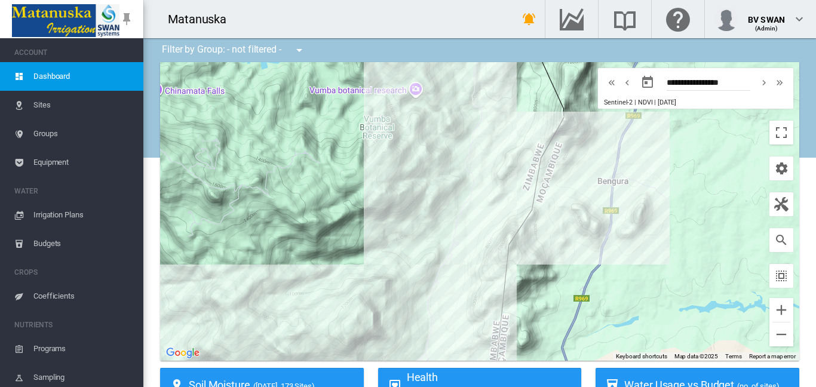
click at [96, 105] on span "Sites" at bounding box center [83, 105] width 100 height 29
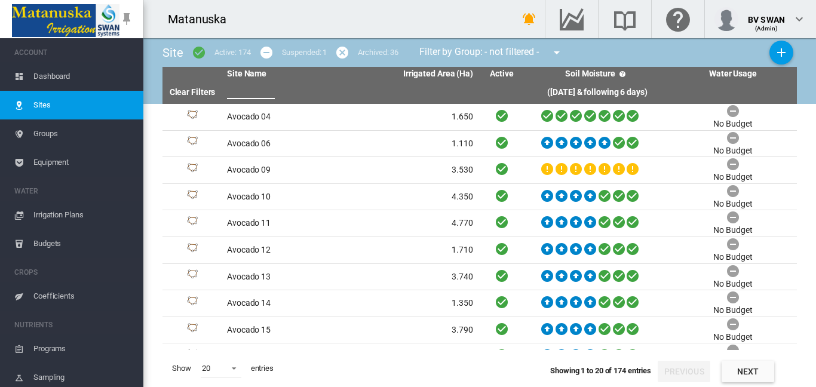
click at [251, 87] on input "text" at bounding box center [251, 90] width 48 height 18
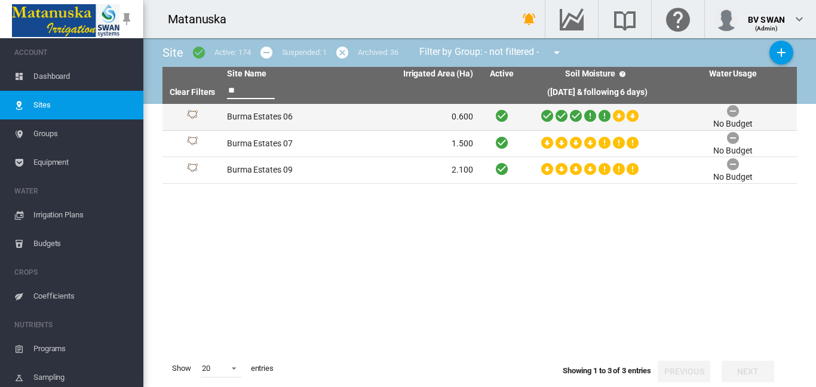
type input "**"
click at [270, 124] on td "Burma Estates 06" at bounding box center [286, 117] width 128 height 26
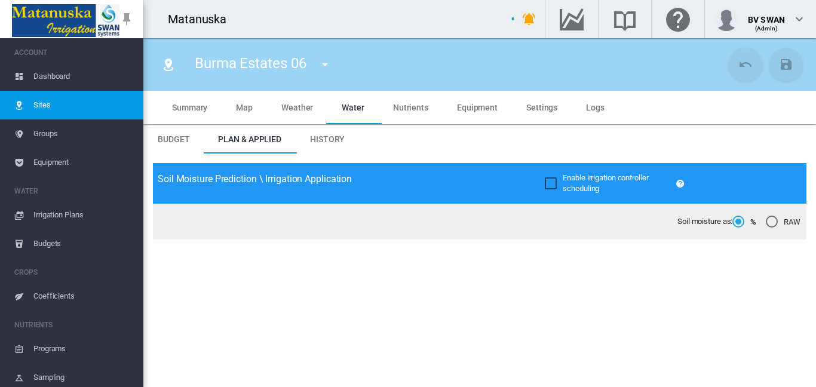
type input "**********"
type input "*****"
type input "*********"
type input "********"
type input "***"
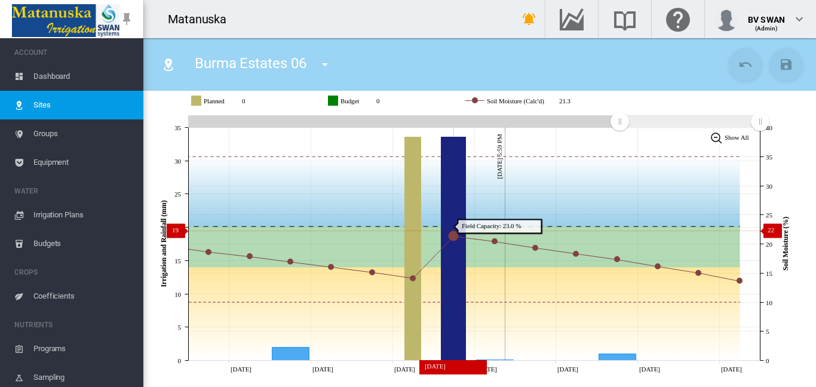
scroll to position [179, 0]
